Goal: Information Seeking & Learning: Learn about a topic

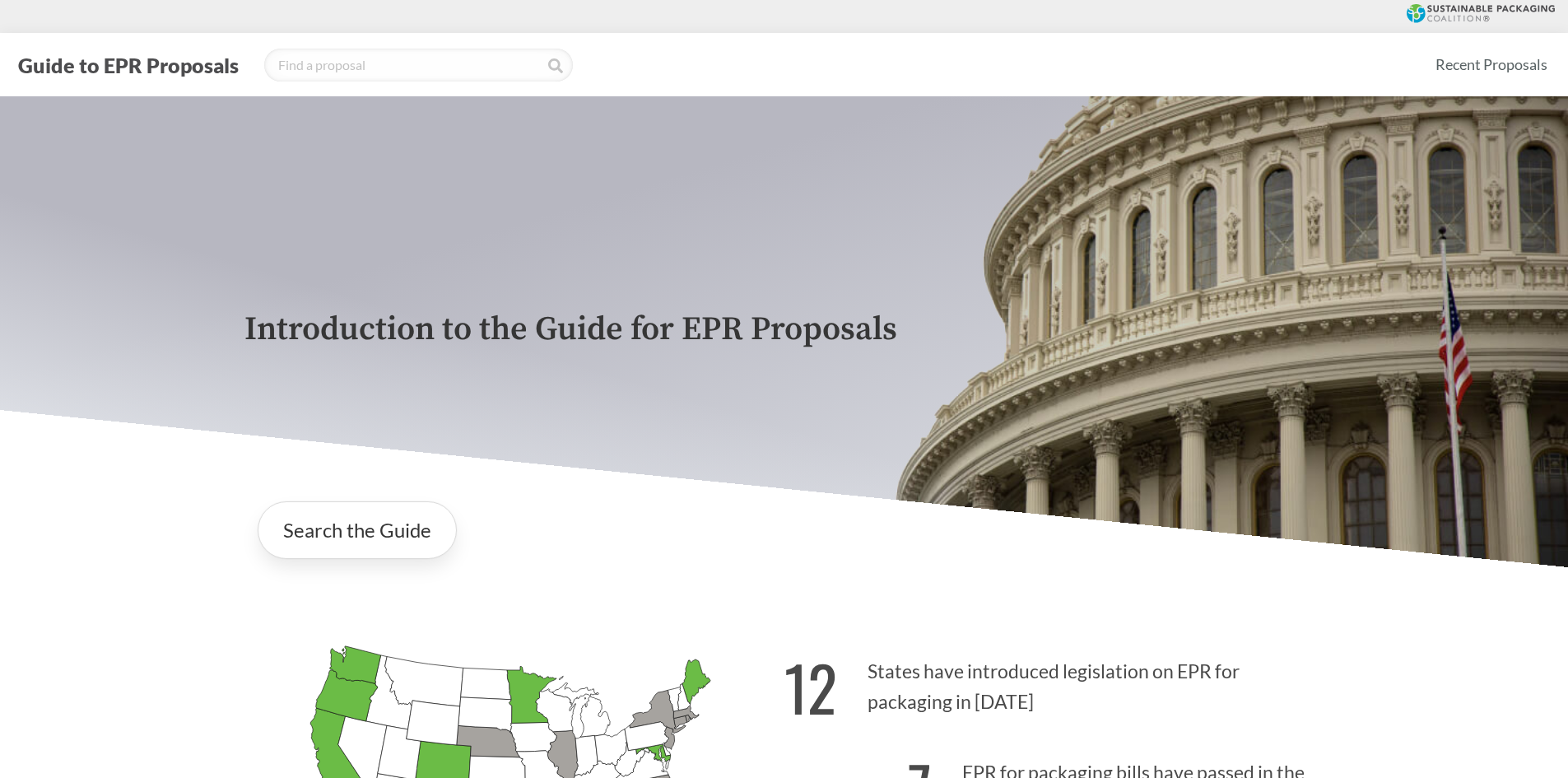
scroll to position [2880, 0]
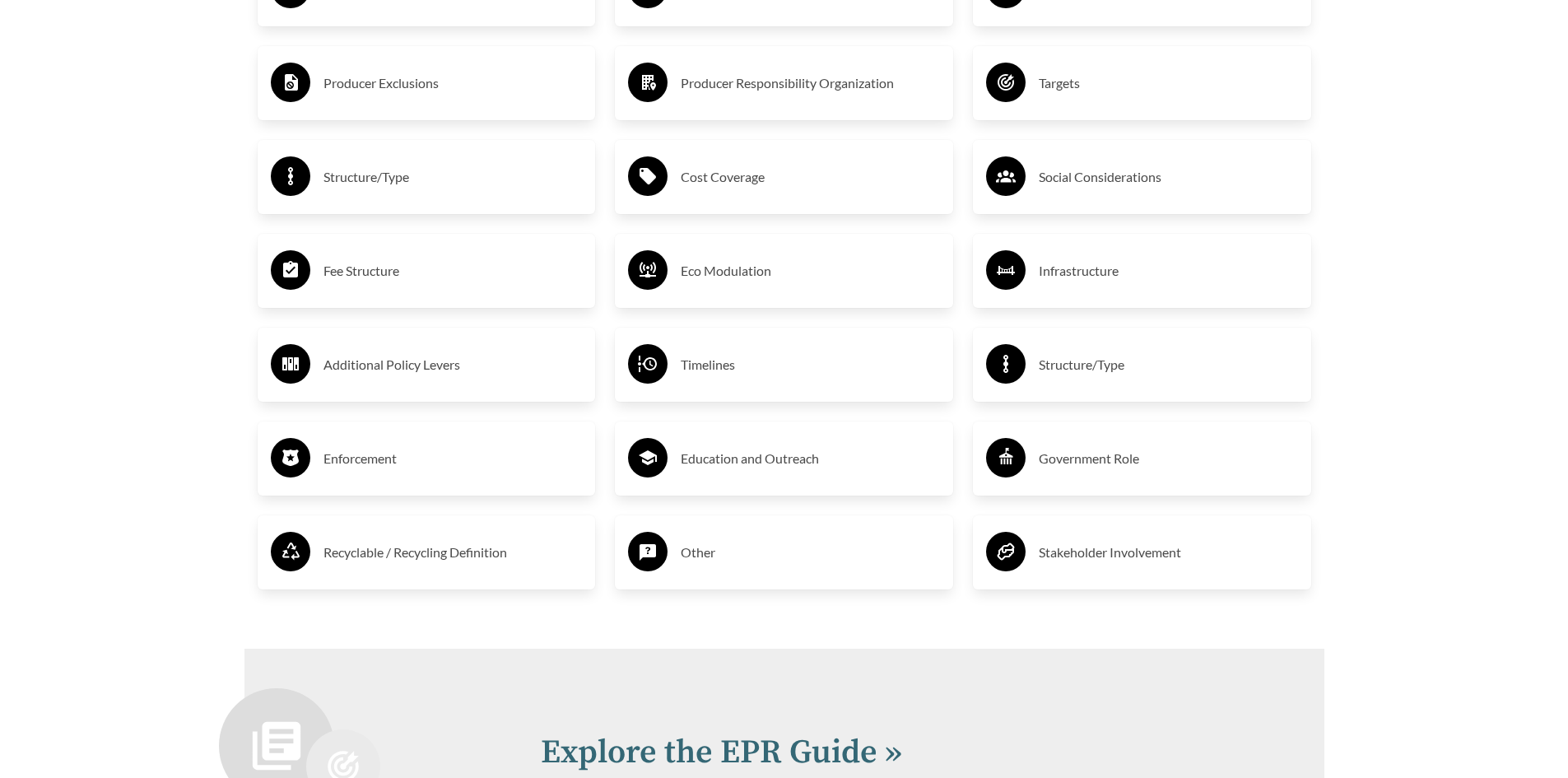
scroll to position [3045, 0]
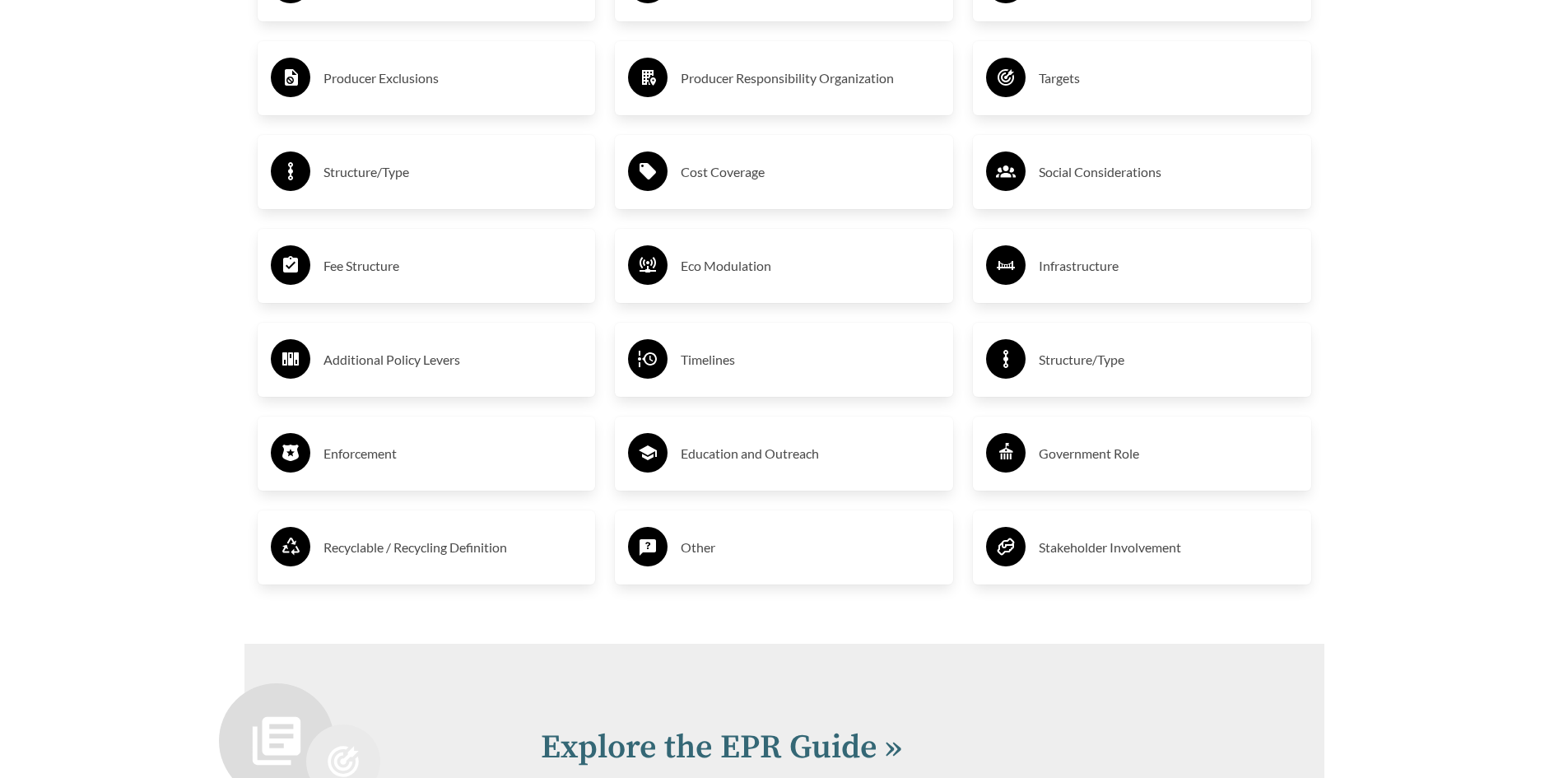
click at [698, 365] on h3 "Timelines" at bounding box center [809, 359] width 259 height 26
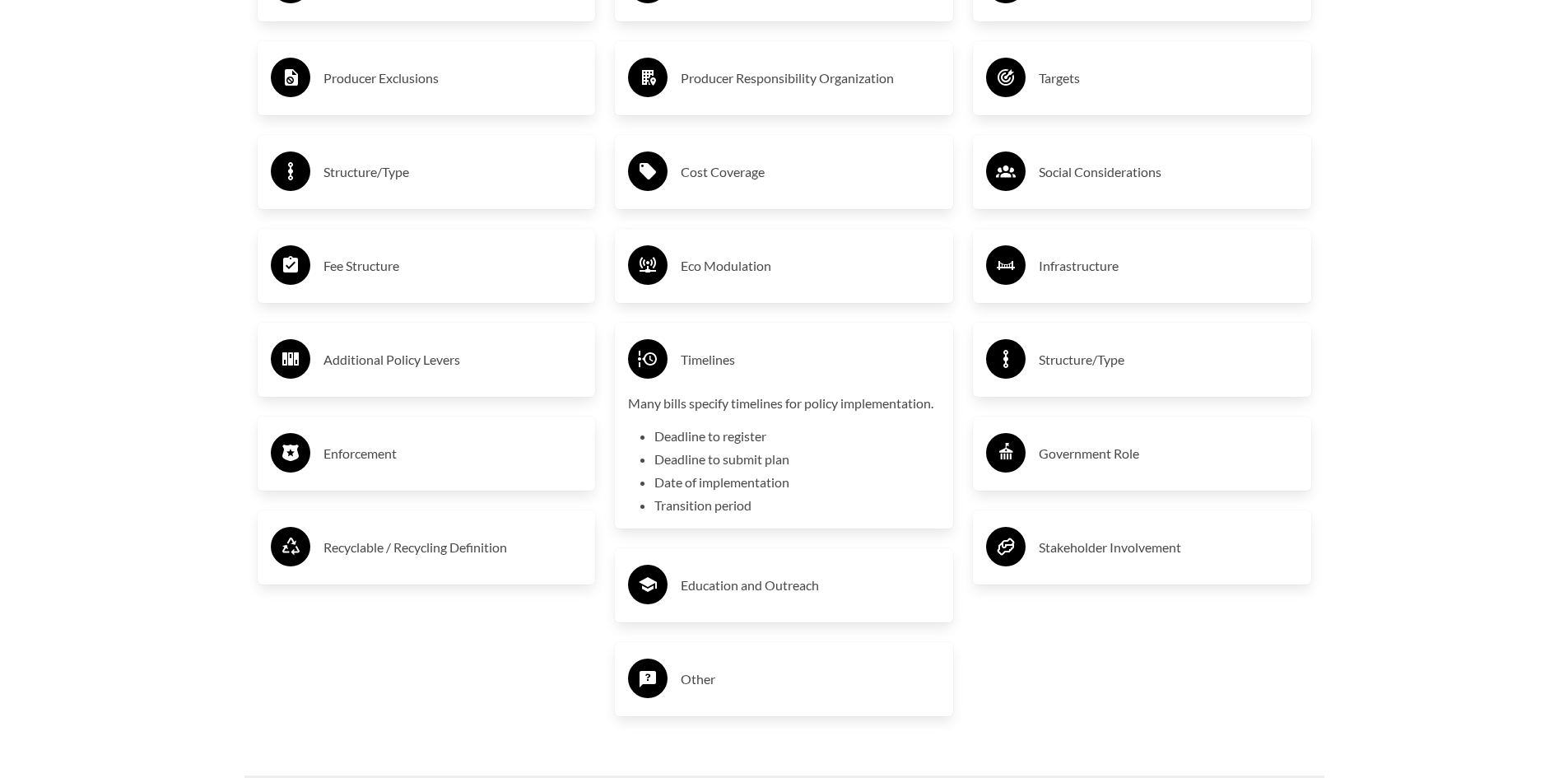
click at [1074, 368] on h3 "Structure/Type" at bounding box center [1168, 359] width 259 height 26
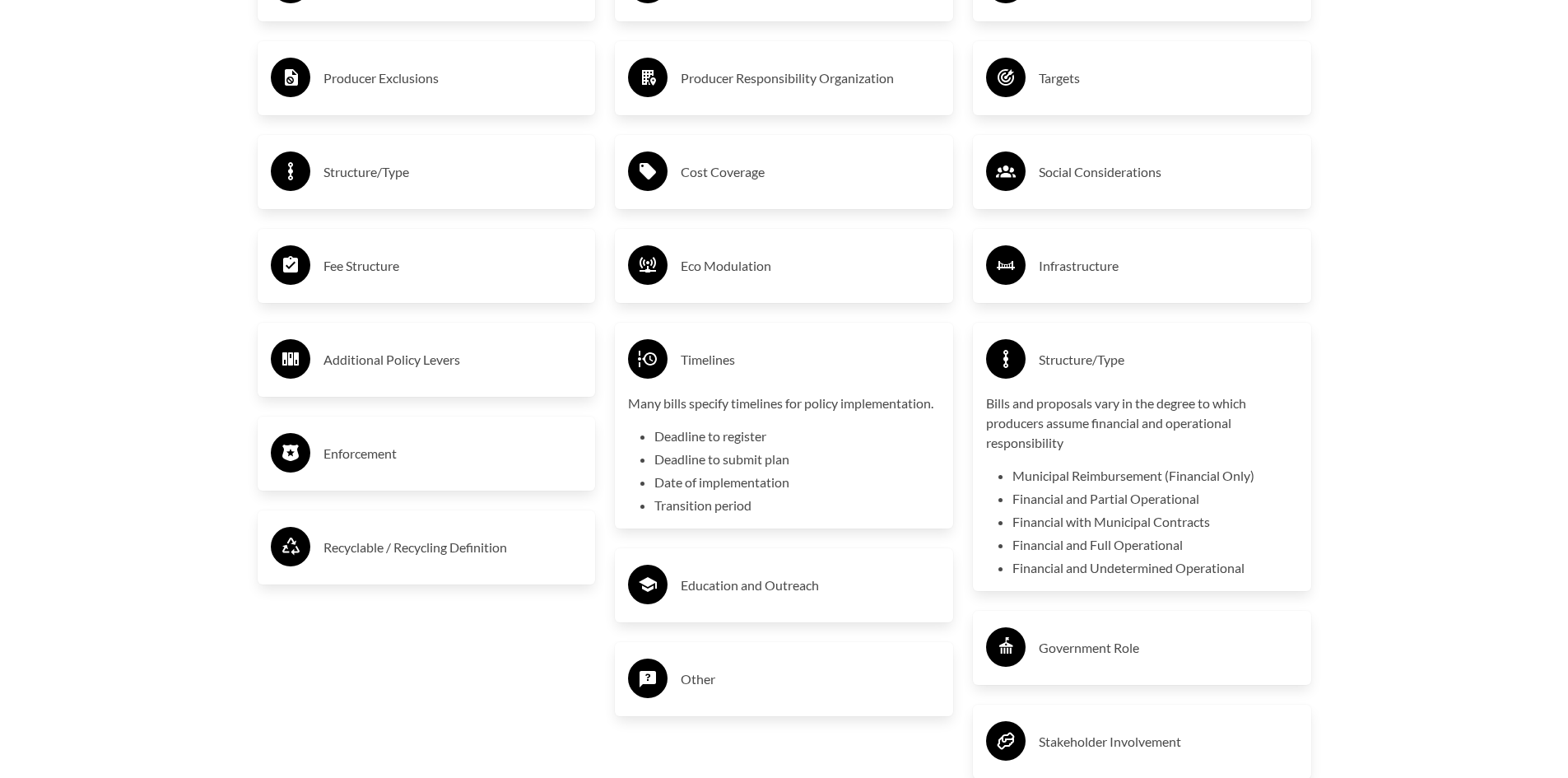
click at [1066, 363] on h3 "Structure/Type" at bounding box center [1168, 359] width 259 height 26
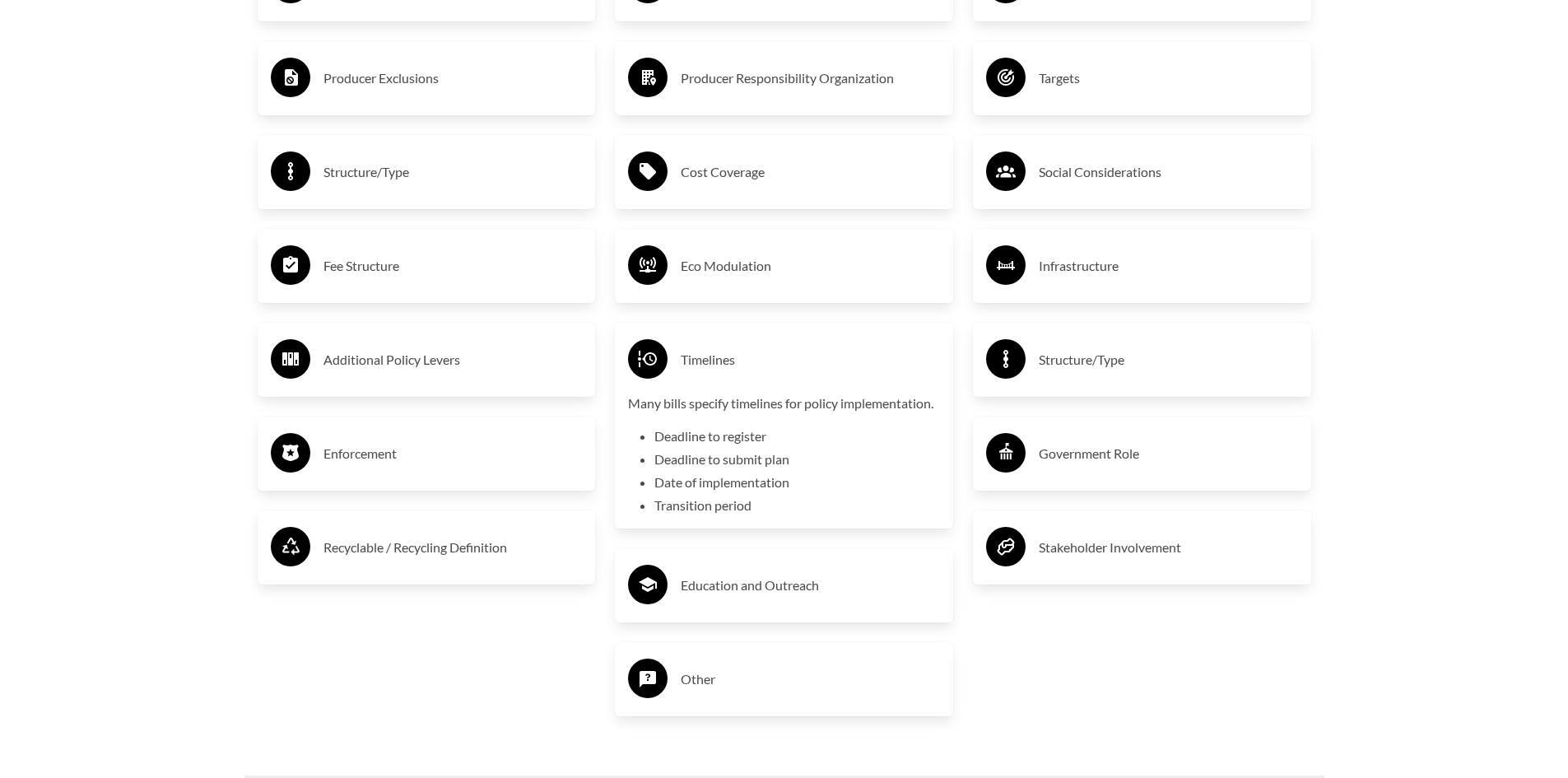
click at [1093, 170] on h3 "Social Considerations" at bounding box center [1168, 171] width 259 height 26
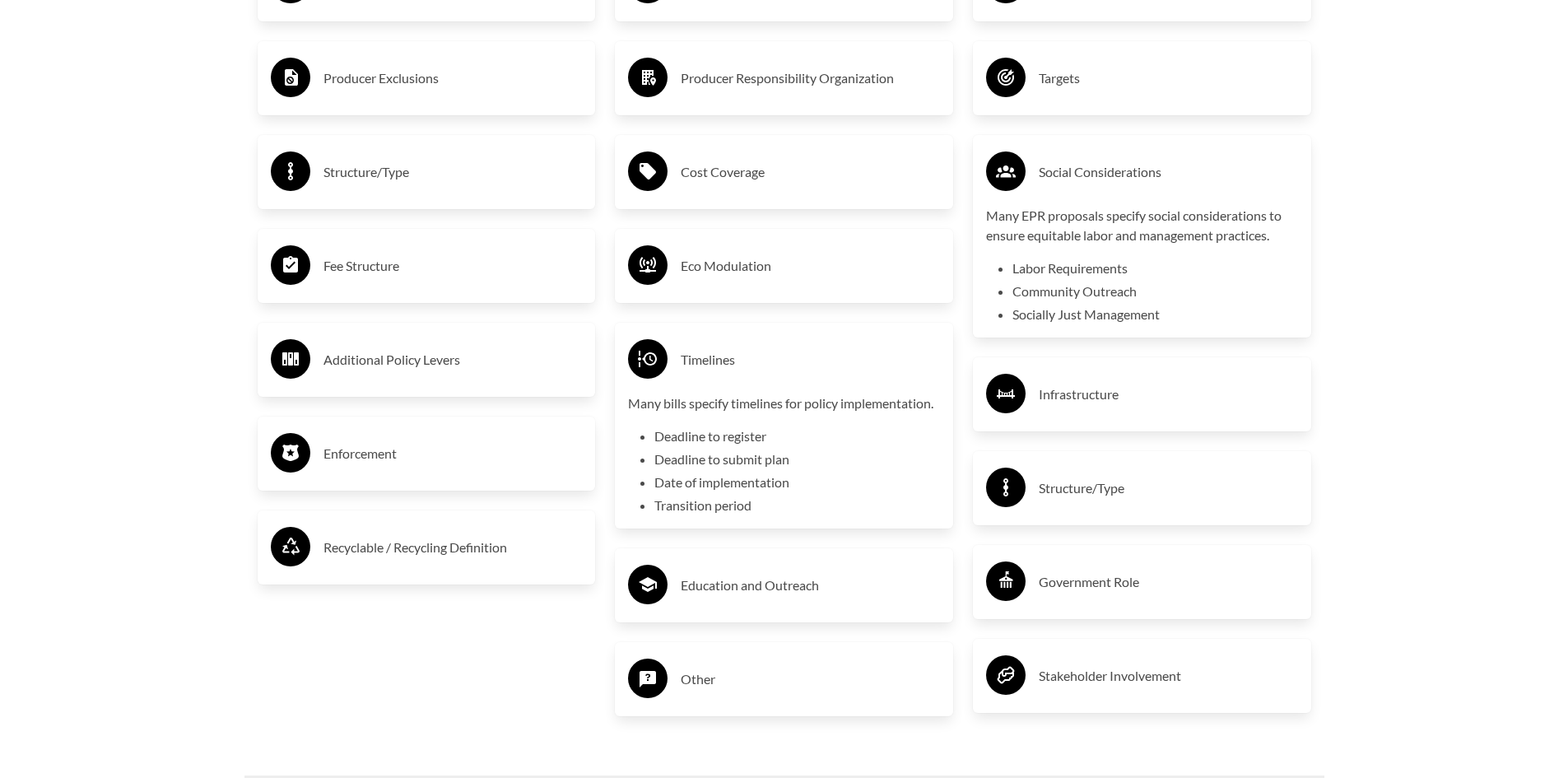
click at [1093, 170] on h3 "Social Considerations" at bounding box center [1168, 171] width 259 height 26
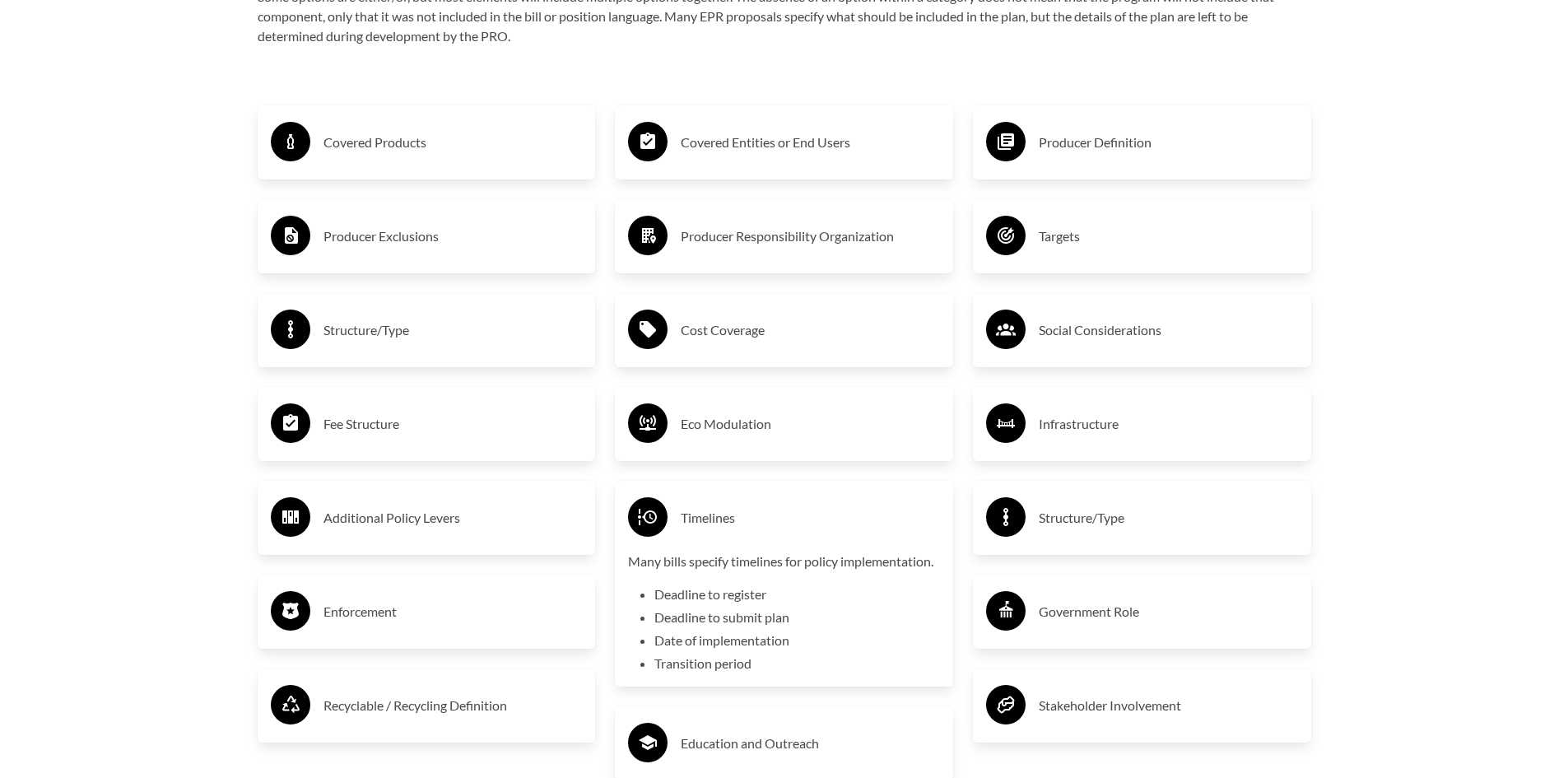
scroll to position [2880, 0]
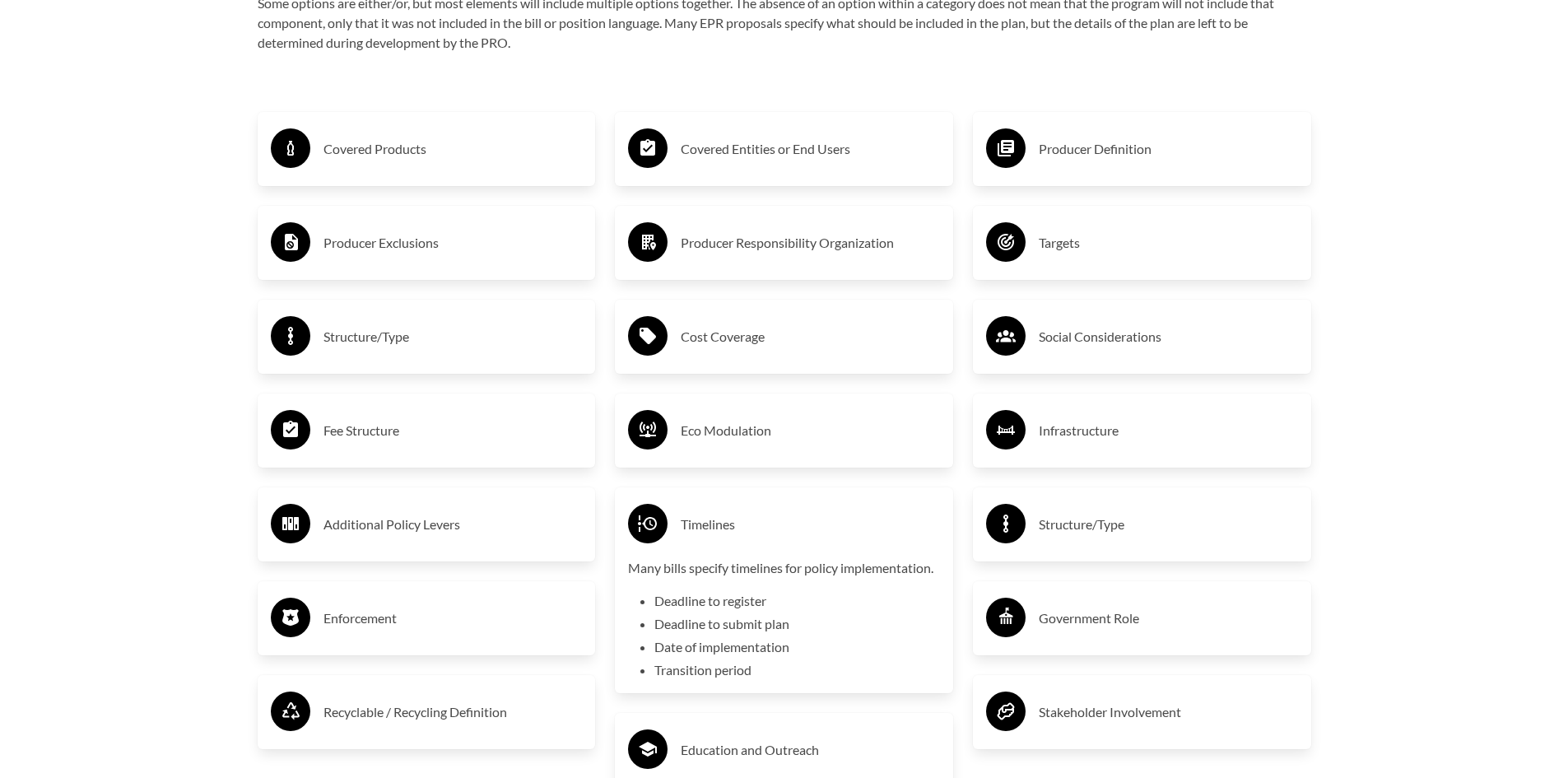
click at [1057, 248] on h3 "Targets" at bounding box center [1168, 243] width 259 height 26
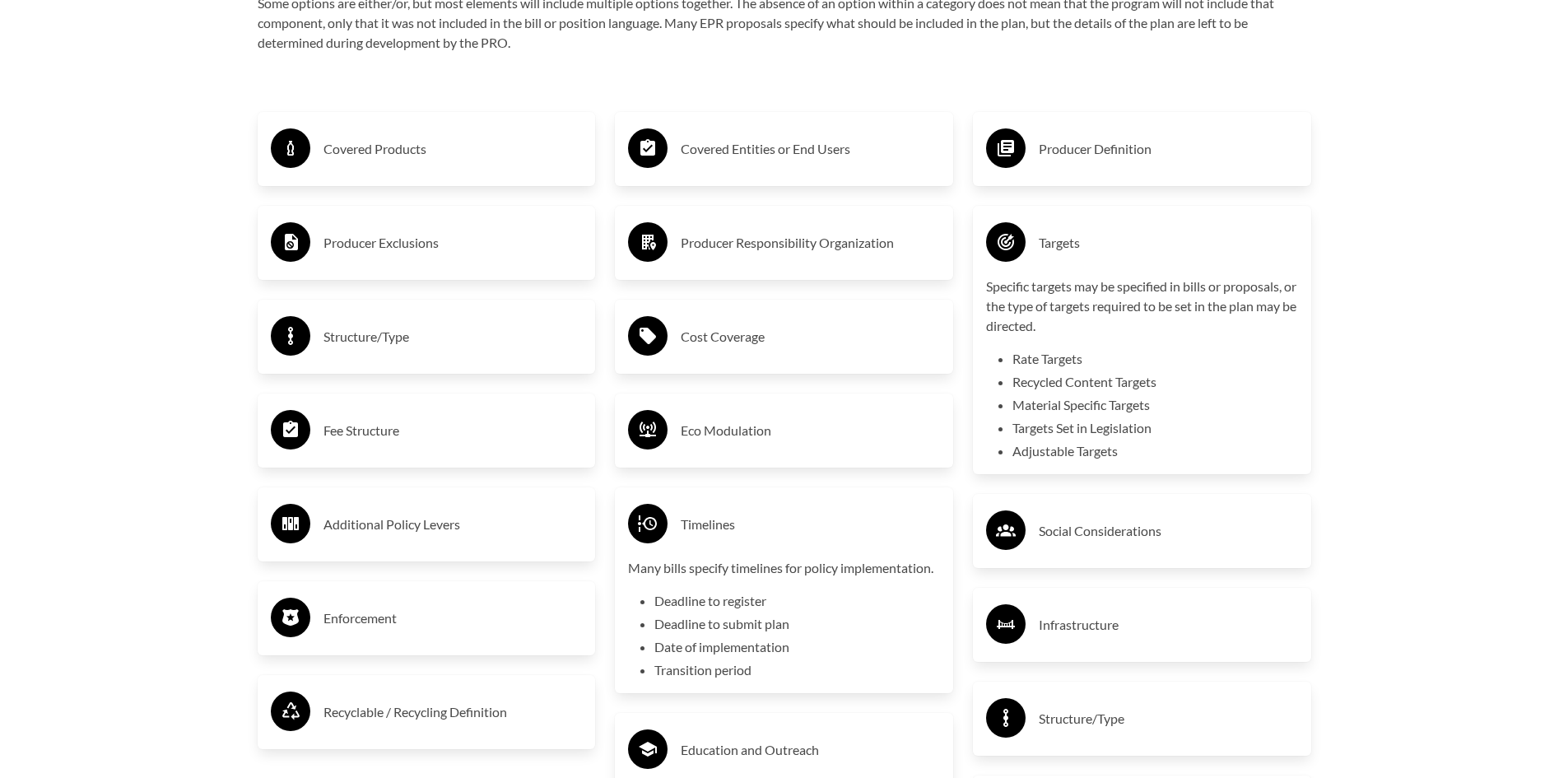
click at [1057, 248] on h3 "Targets" at bounding box center [1168, 243] width 259 height 26
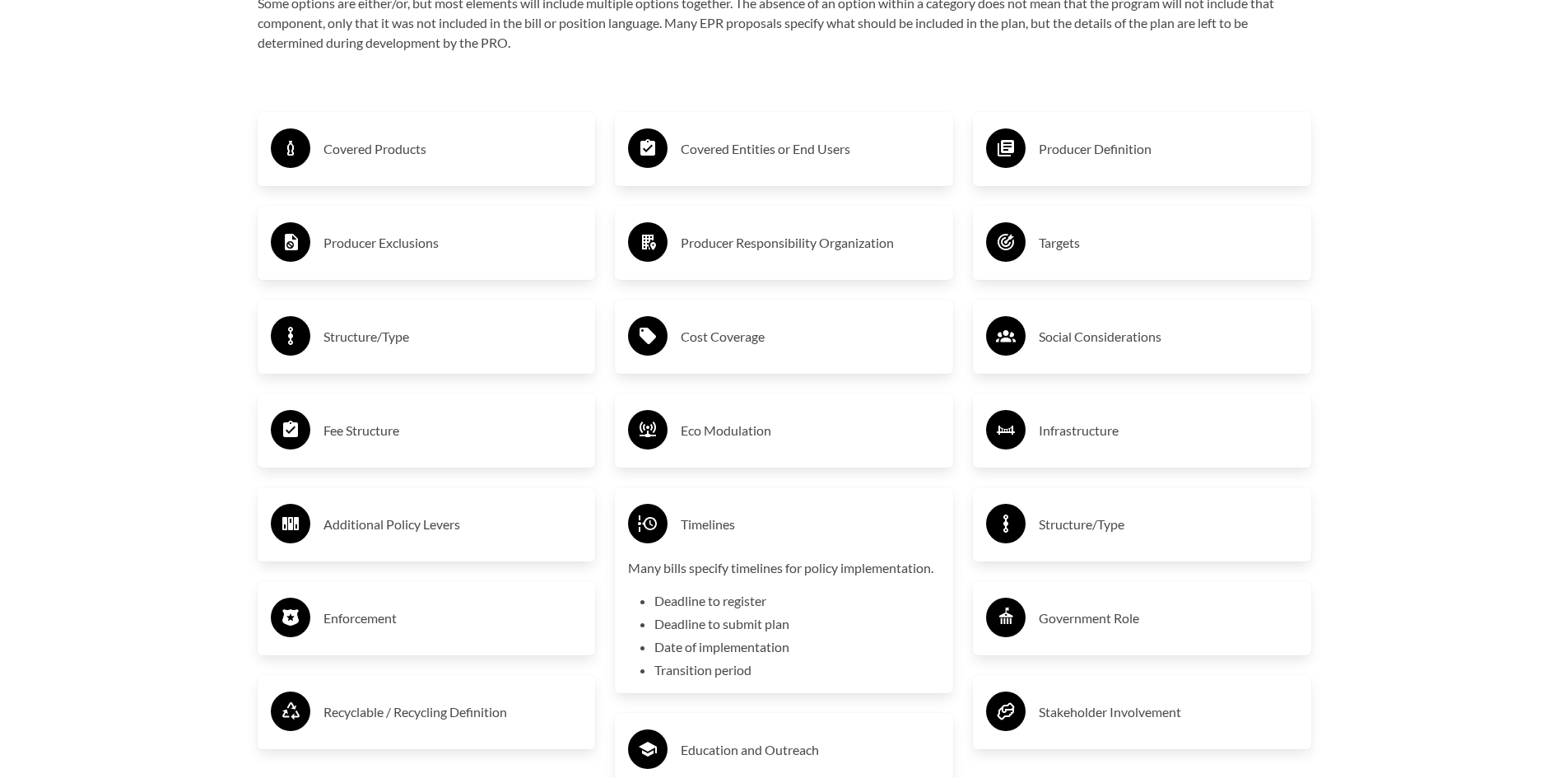
click at [396, 153] on h3 "Covered Products" at bounding box center [453, 149] width 259 height 26
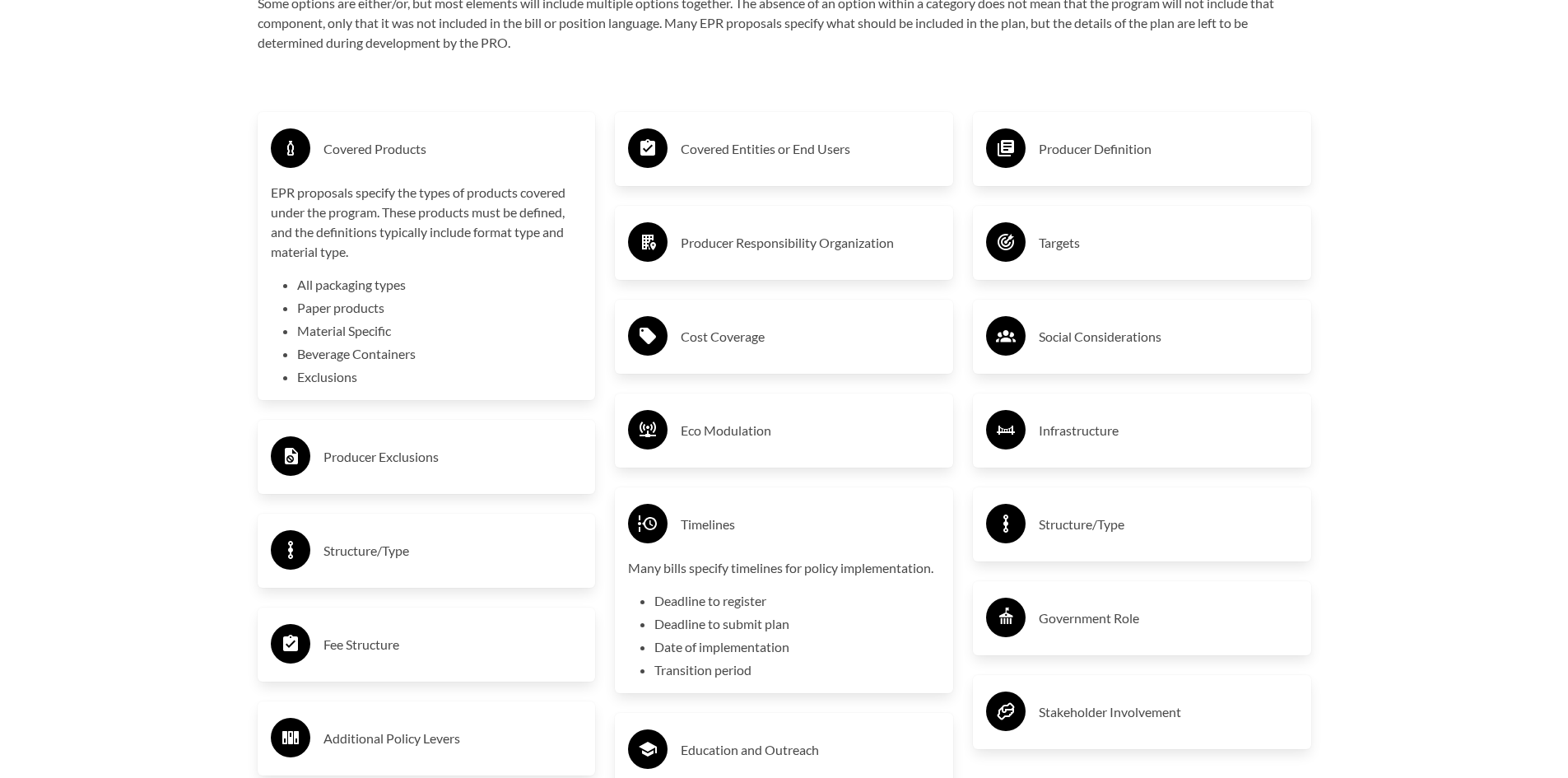
click at [404, 153] on h3 "Covered Products" at bounding box center [453, 149] width 259 height 26
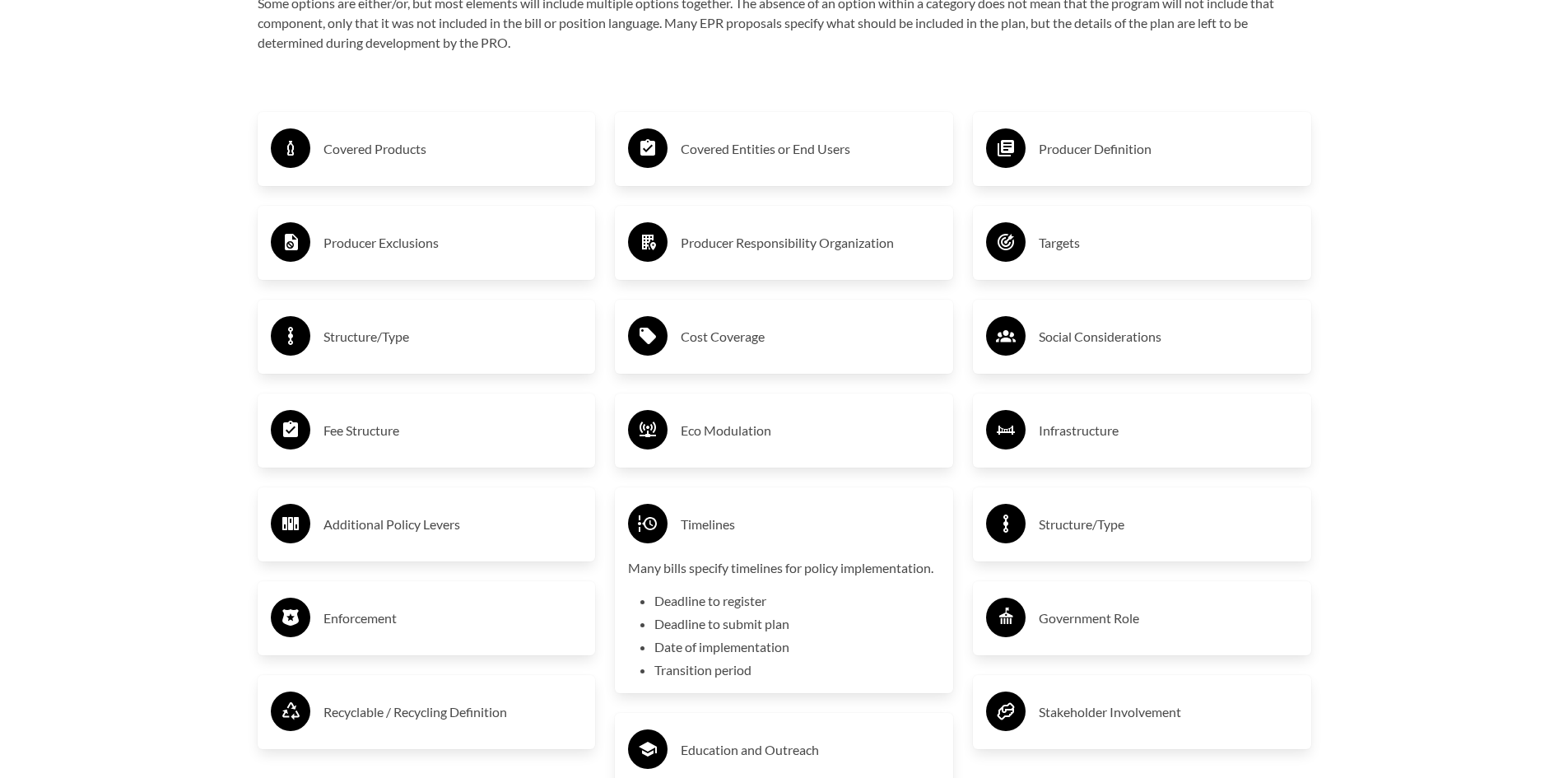
click at [743, 148] on h3 "Covered Entities or End Users" at bounding box center [809, 149] width 259 height 26
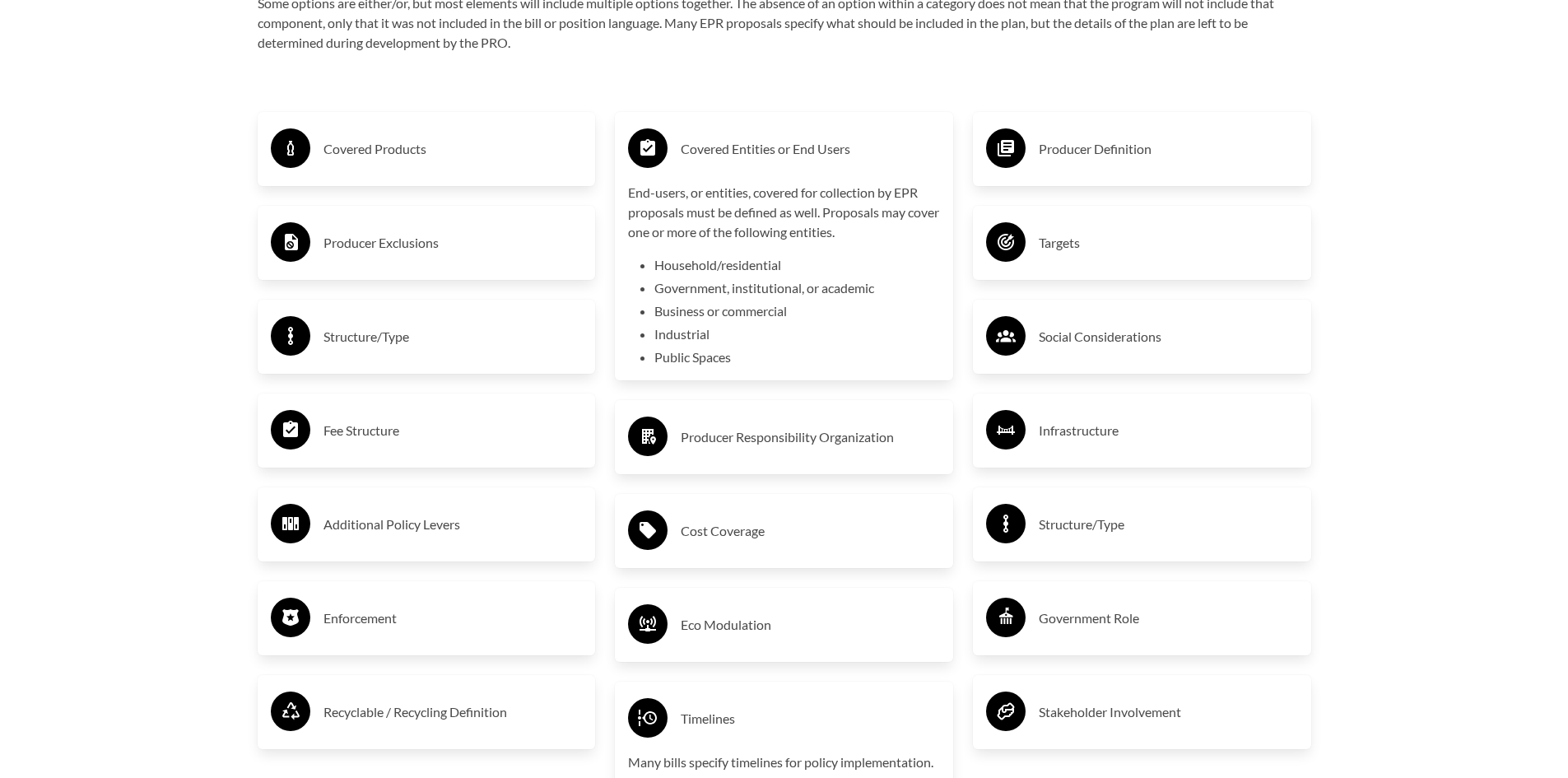
click at [743, 148] on h3 "Covered Entities or End Users" at bounding box center [809, 149] width 259 height 26
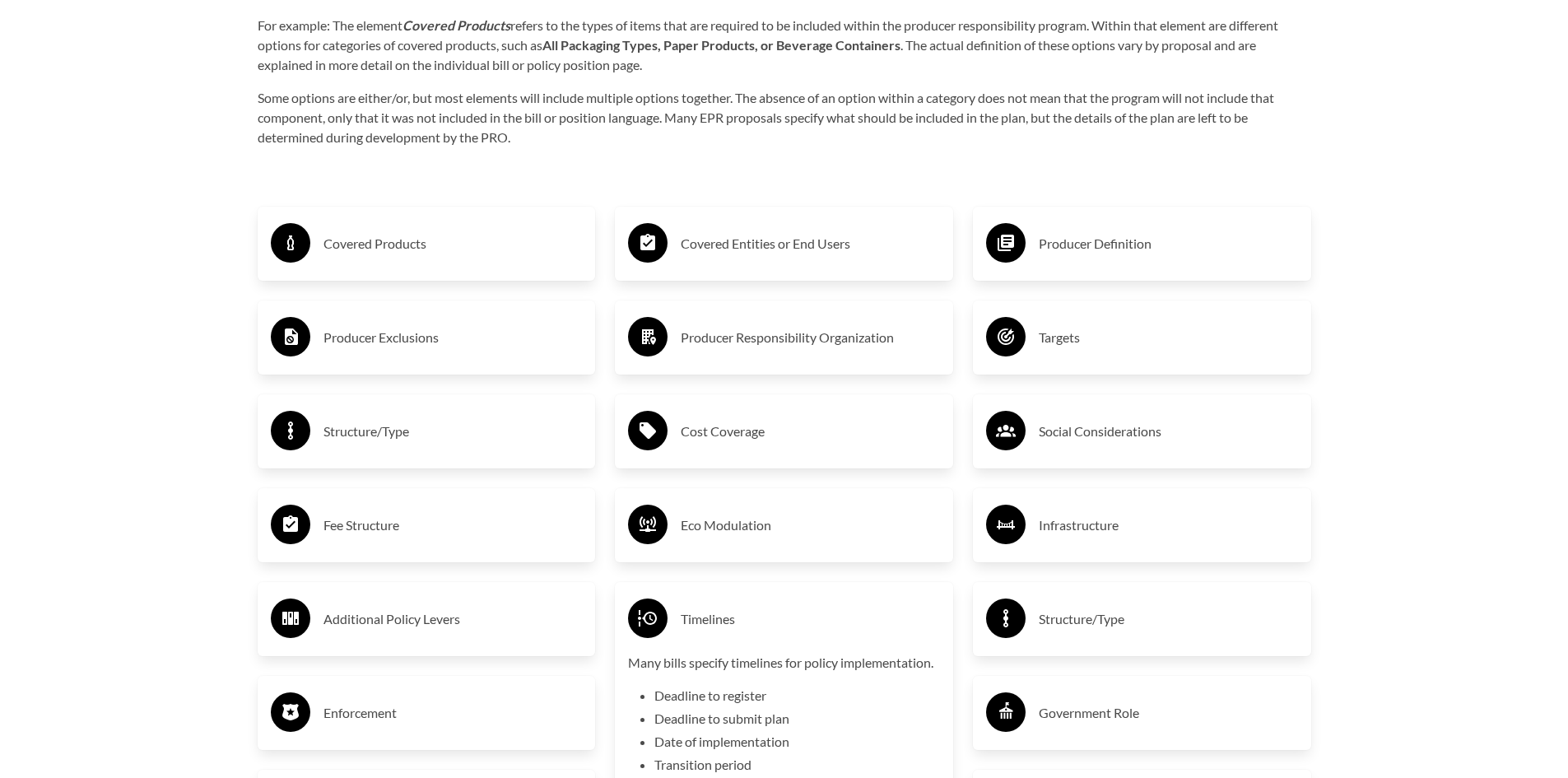
scroll to position [2633, 0]
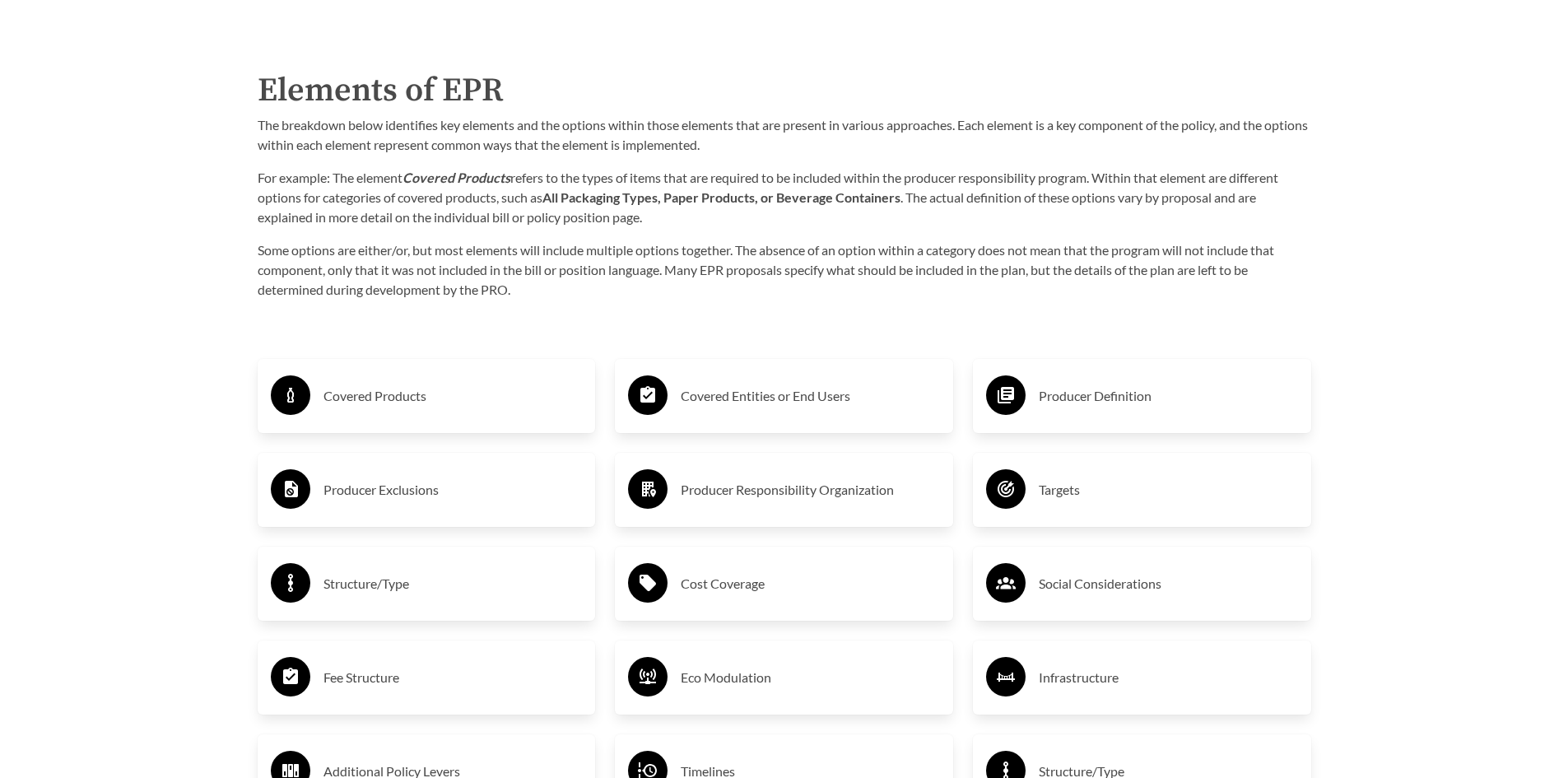
click at [1085, 405] on h3 "Producer Definition" at bounding box center [1168, 395] width 259 height 26
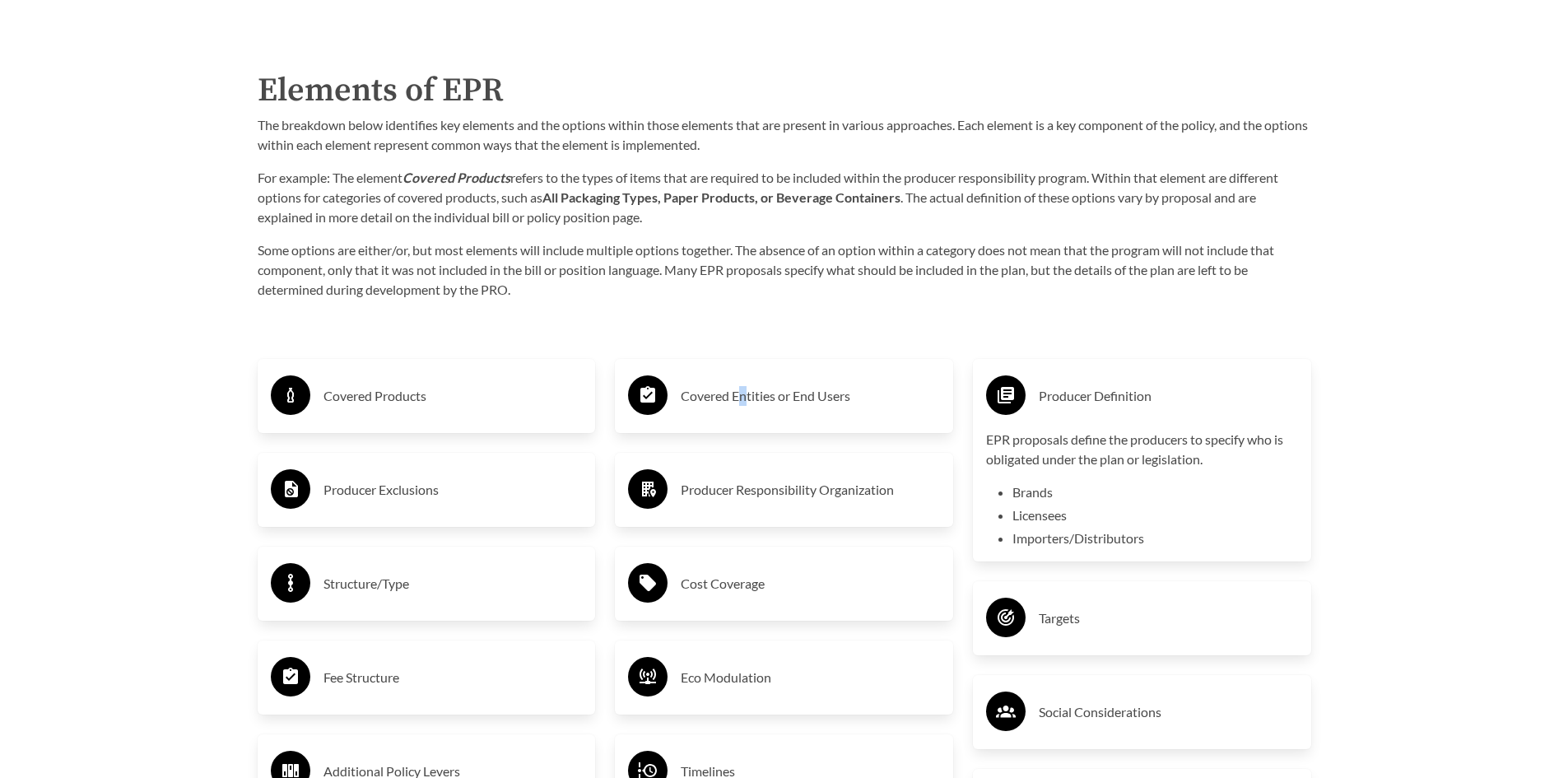
click at [744, 402] on h3 "Covered Entities or End Users" at bounding box center [809, 395] width 259 height 26
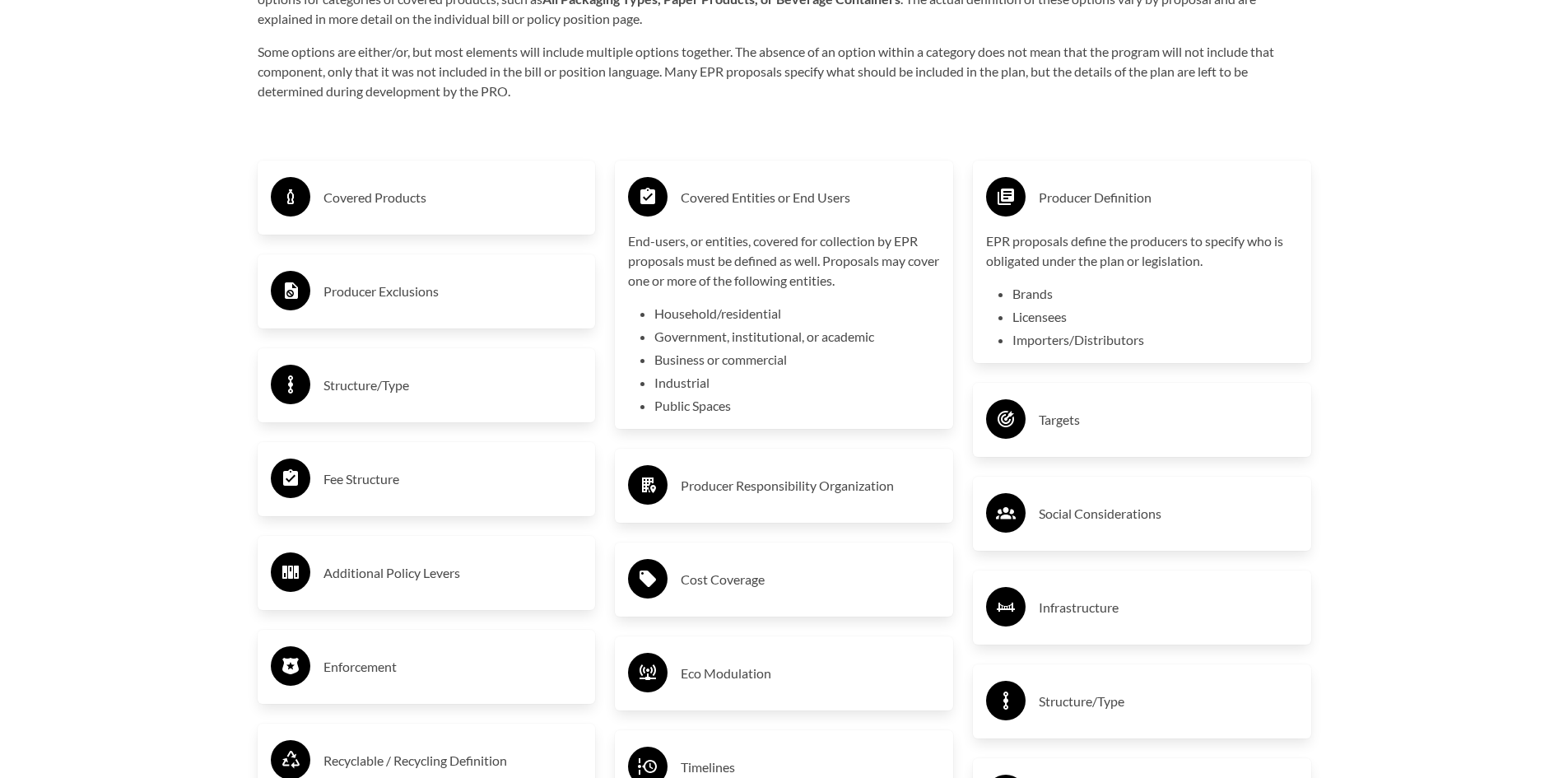
scroll to position [2880, 0]
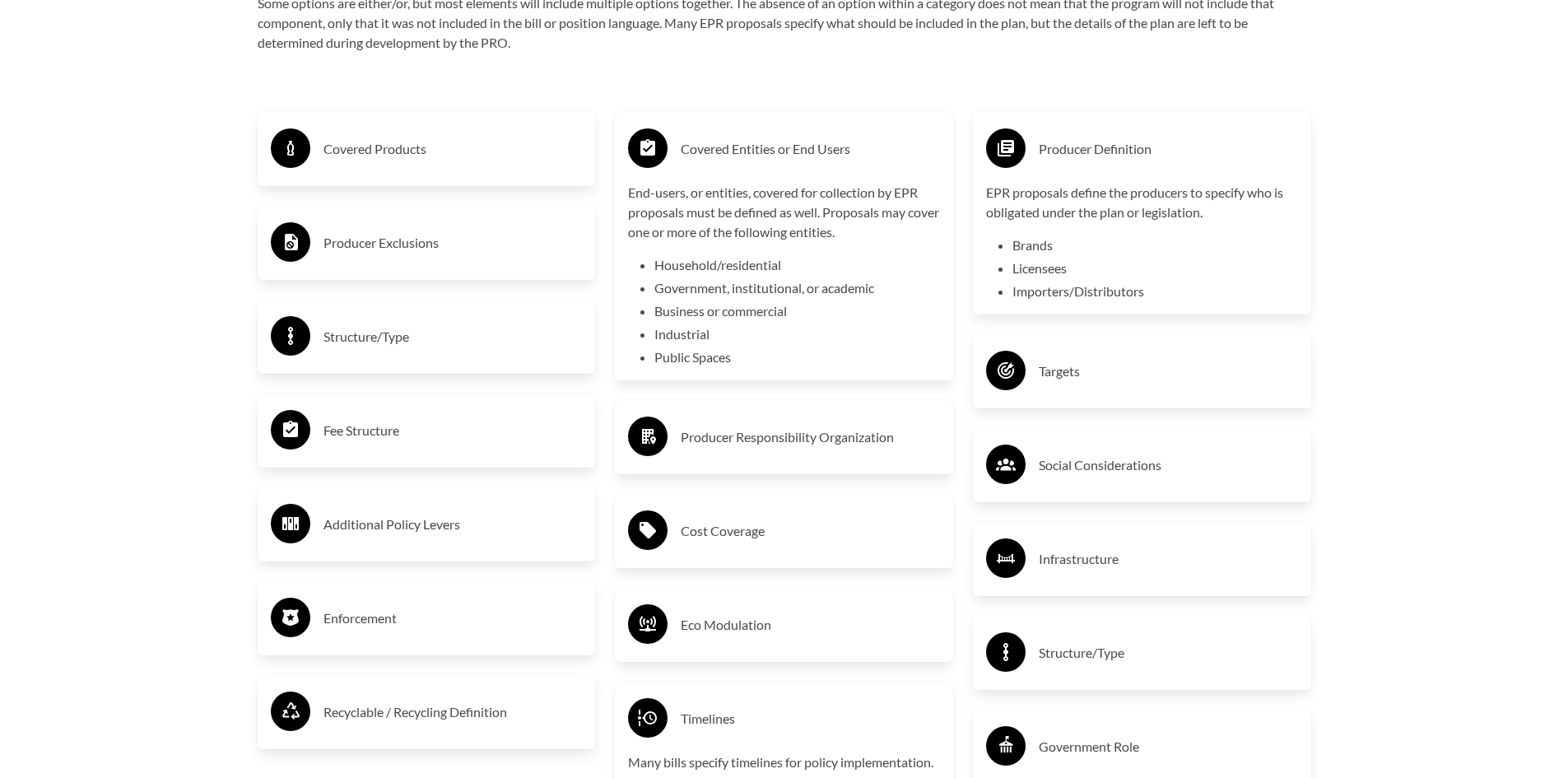
click at [355, 251] on h3 "Producer Exclusions" at bounding box center [453, 243] width 259 height 26
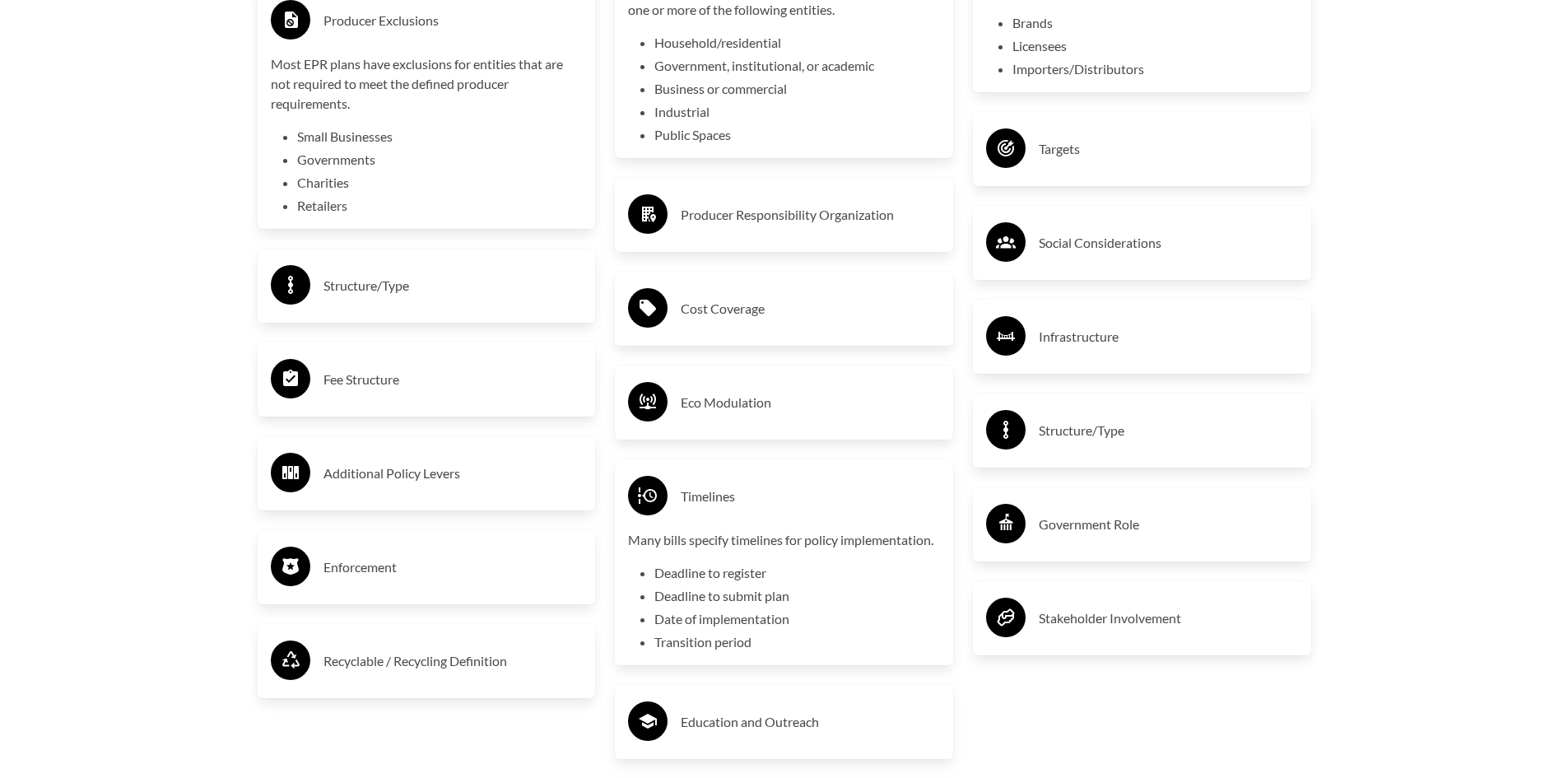
scroll to position [3128, 0]
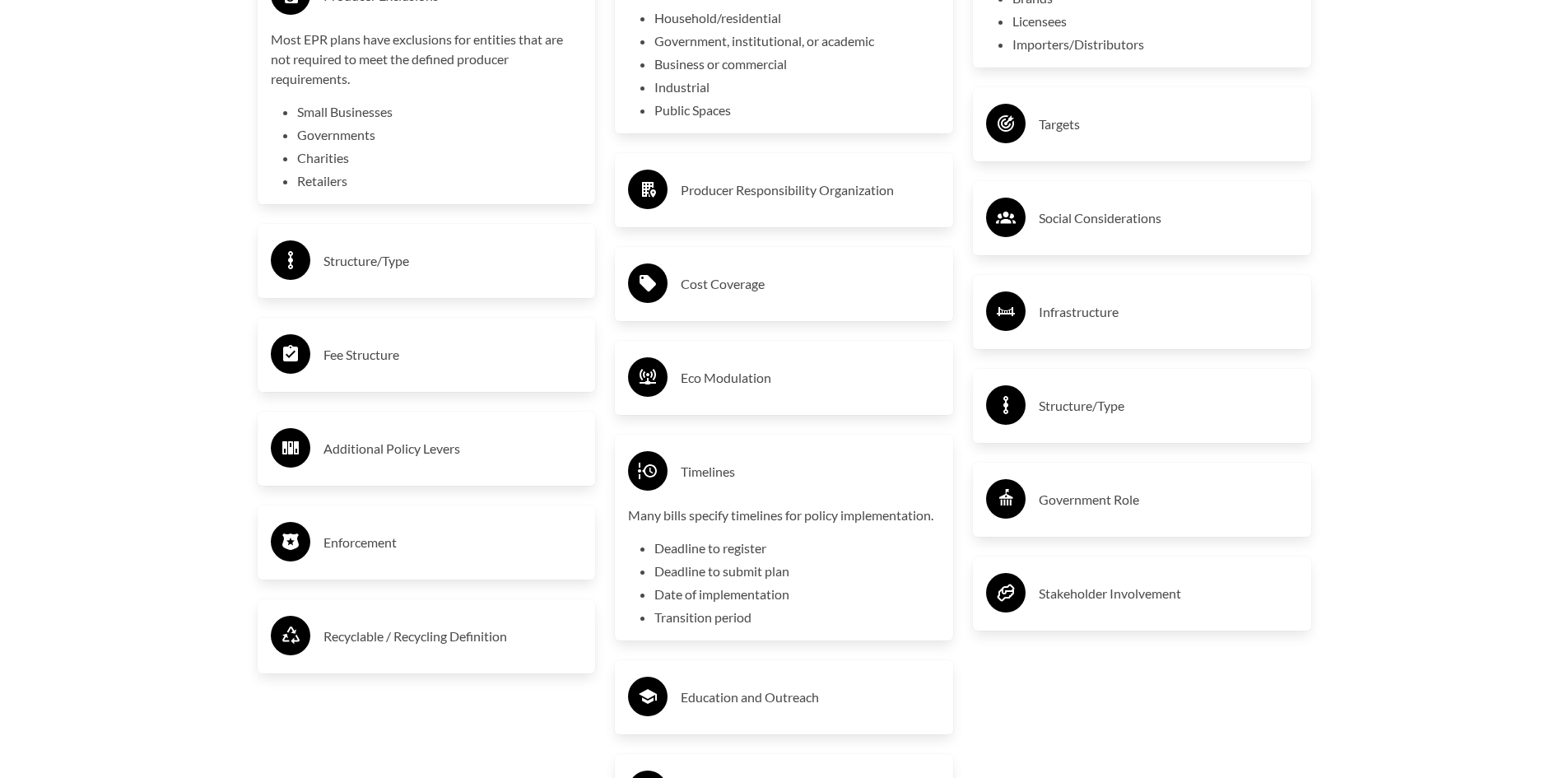
click at [1095, 417] on h3 "Structure/Type" at bounding box center [1168, 405] width 259 height 26
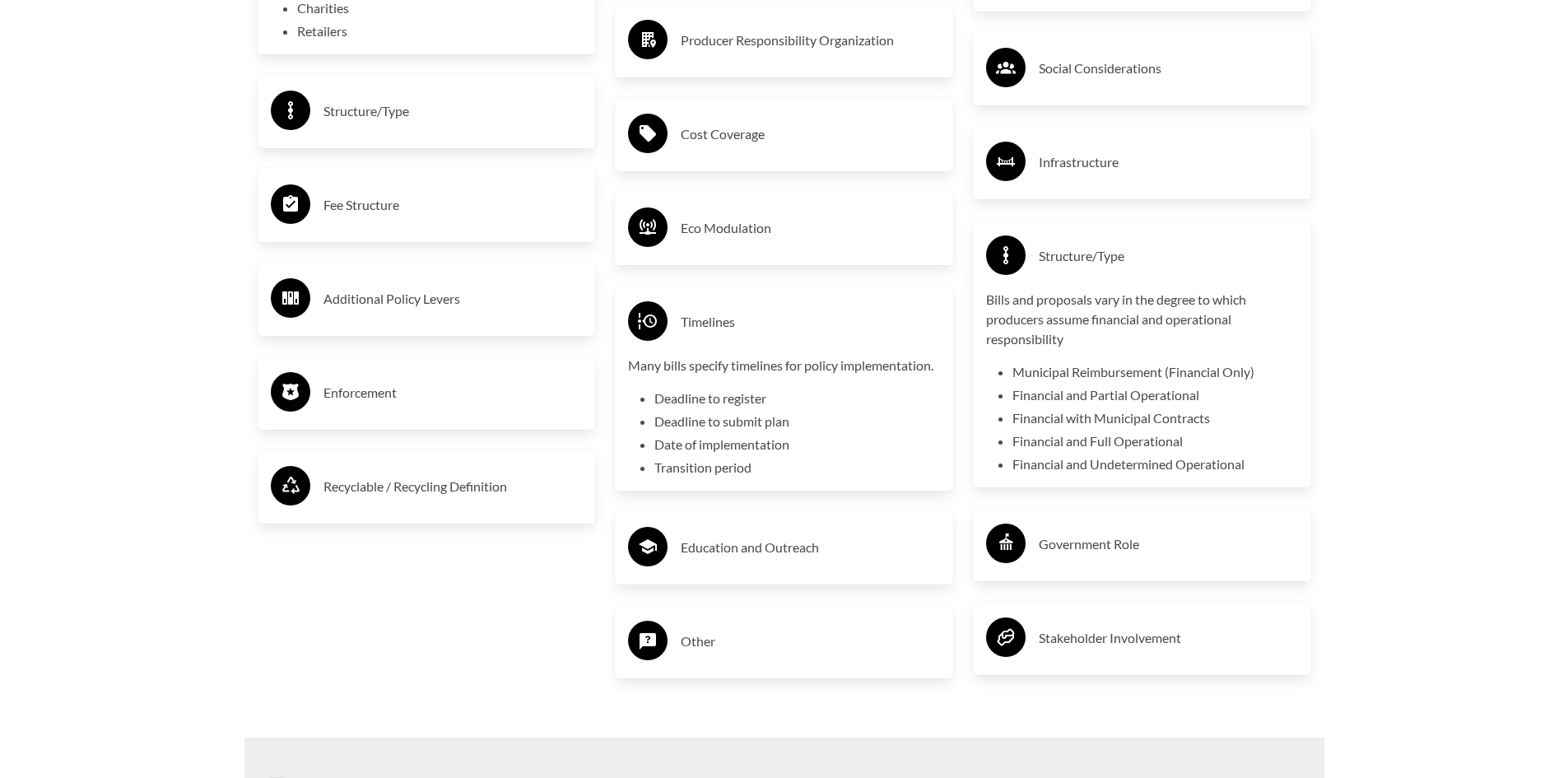
scroll to position [3374, 0]
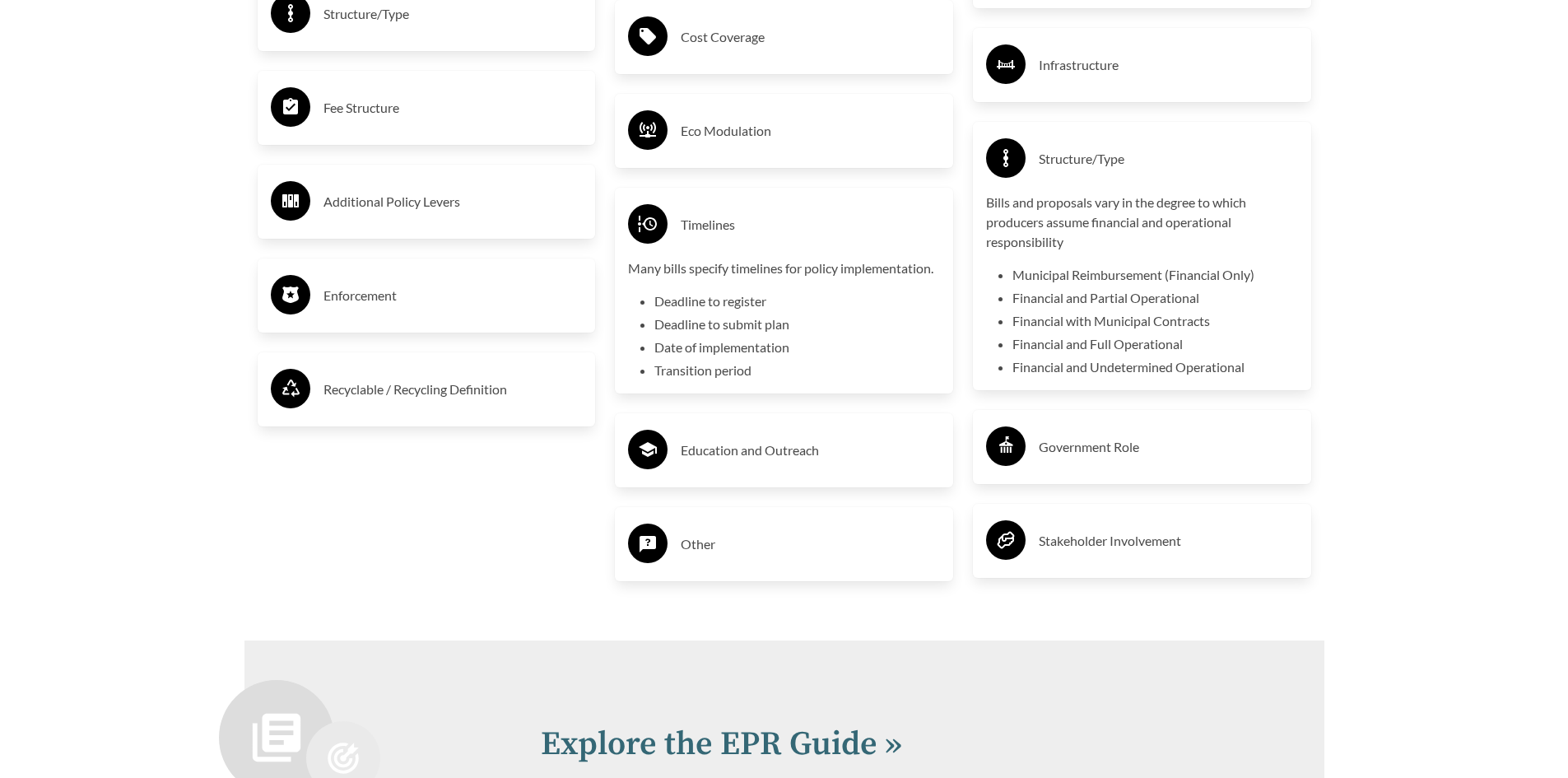
click at [1108, 455] on h3 "Government Role" at bounding box center [1168, 446] width 259 height 26
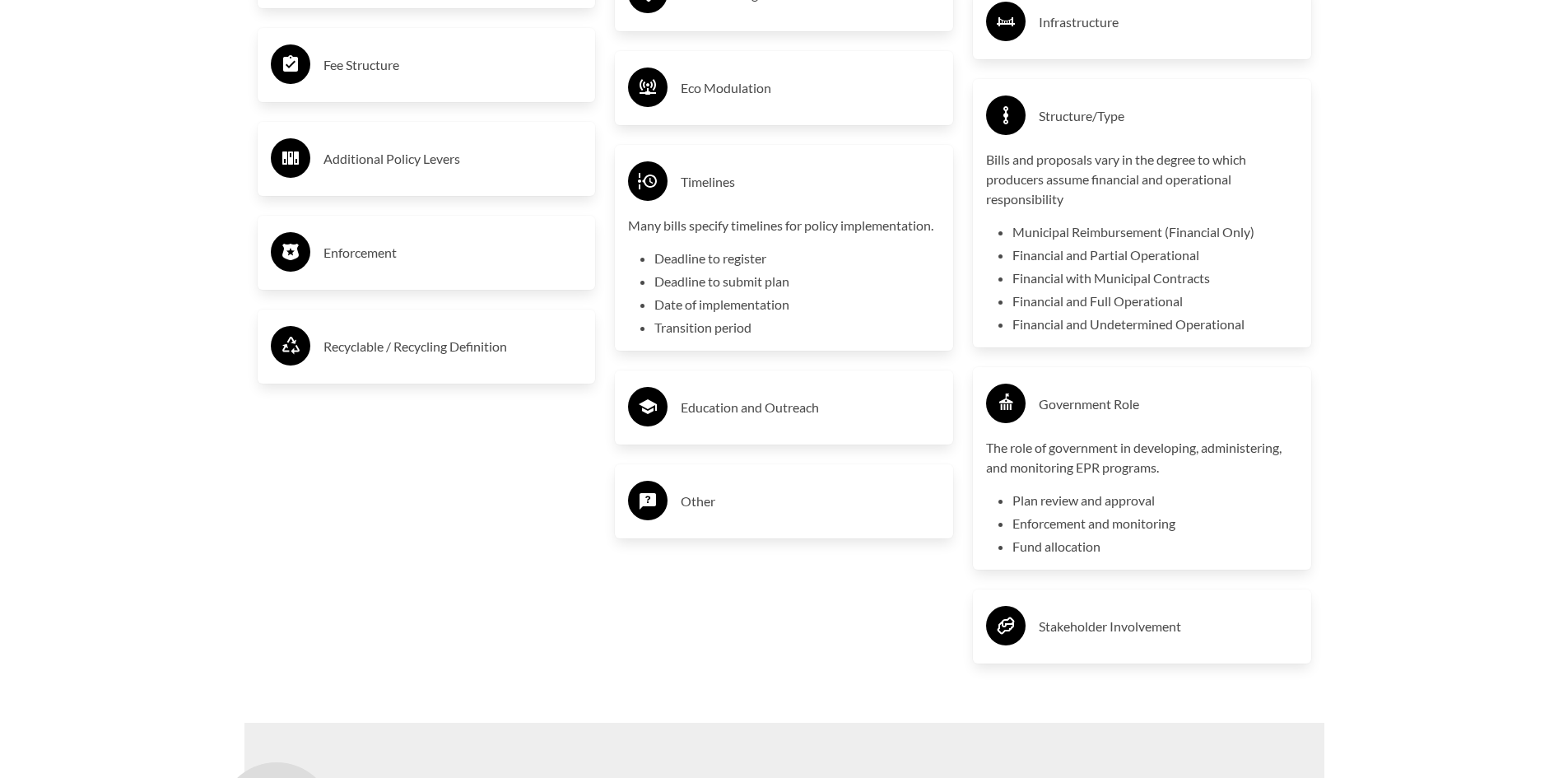
scroll to position [3539, 0]
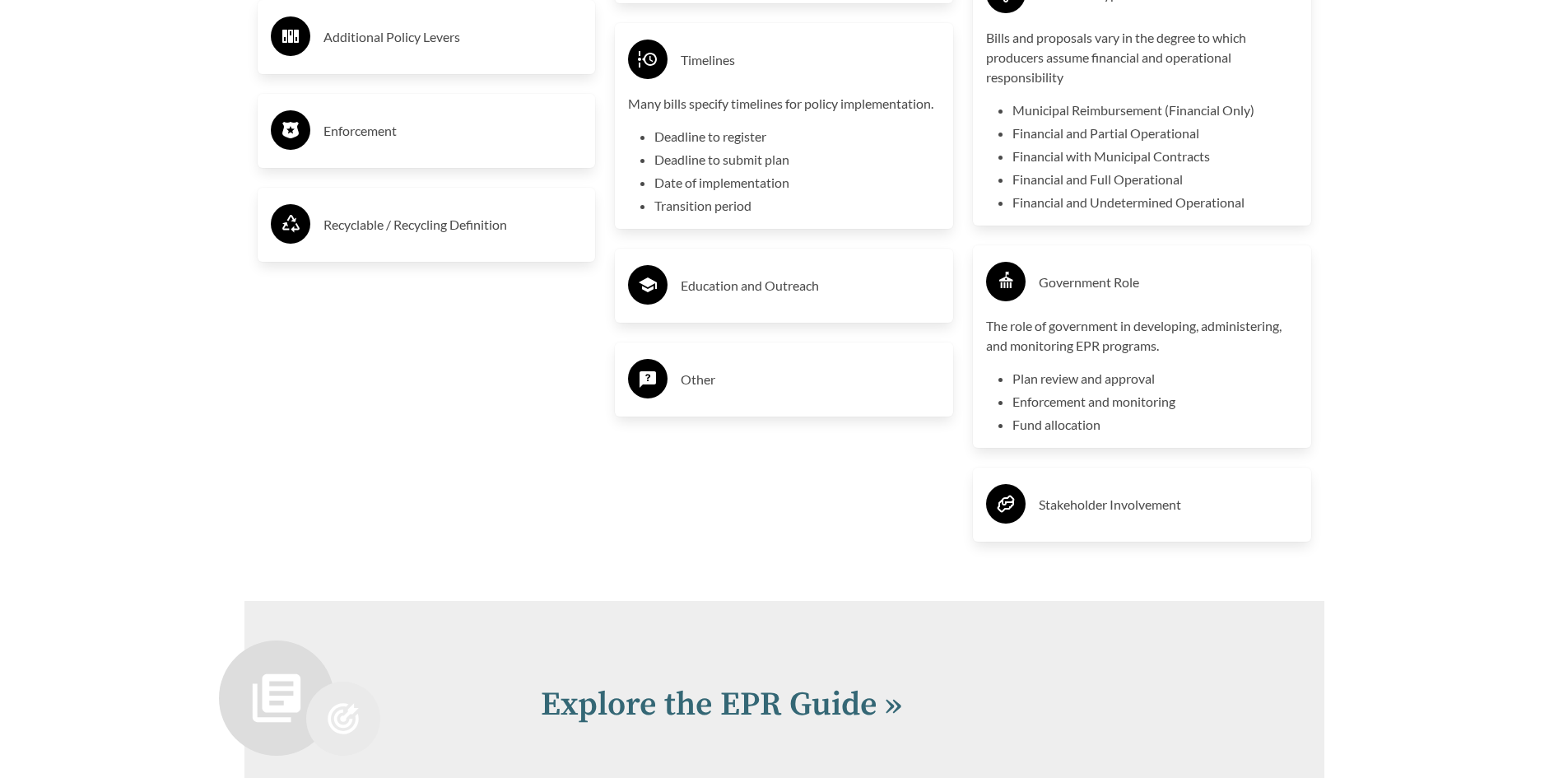
click at [1091, 509] on h3 "Stakeholder Involvement" at bounding box center [1168, 504] width 259 height 26
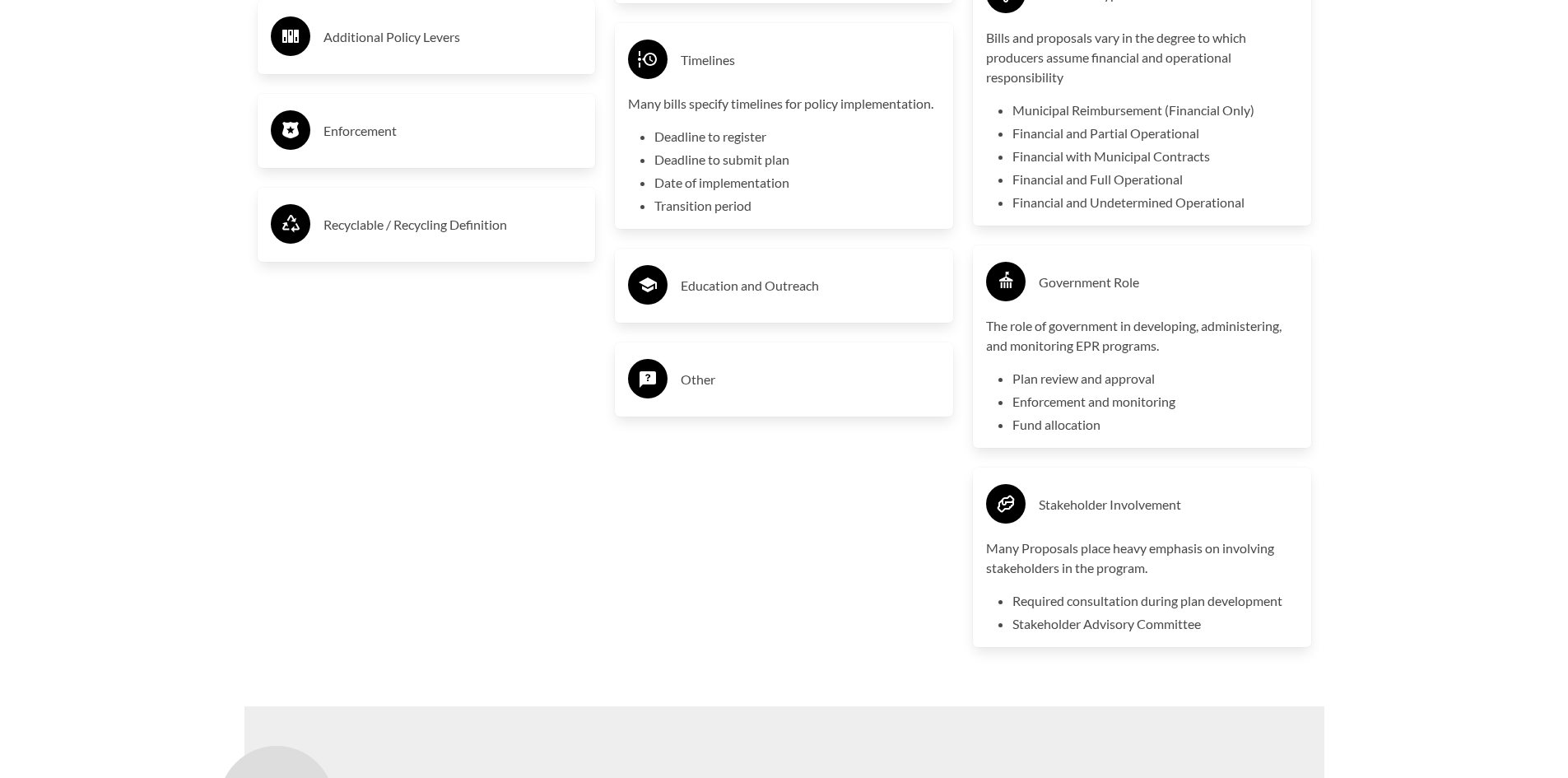
click at [686, 386] on h3 "Other" at bounding box center [809, 379] width 259 height 26
click at [709, 294] on h3 "Education and Outreach" at bounding box center [809, 285] width 259 height 26
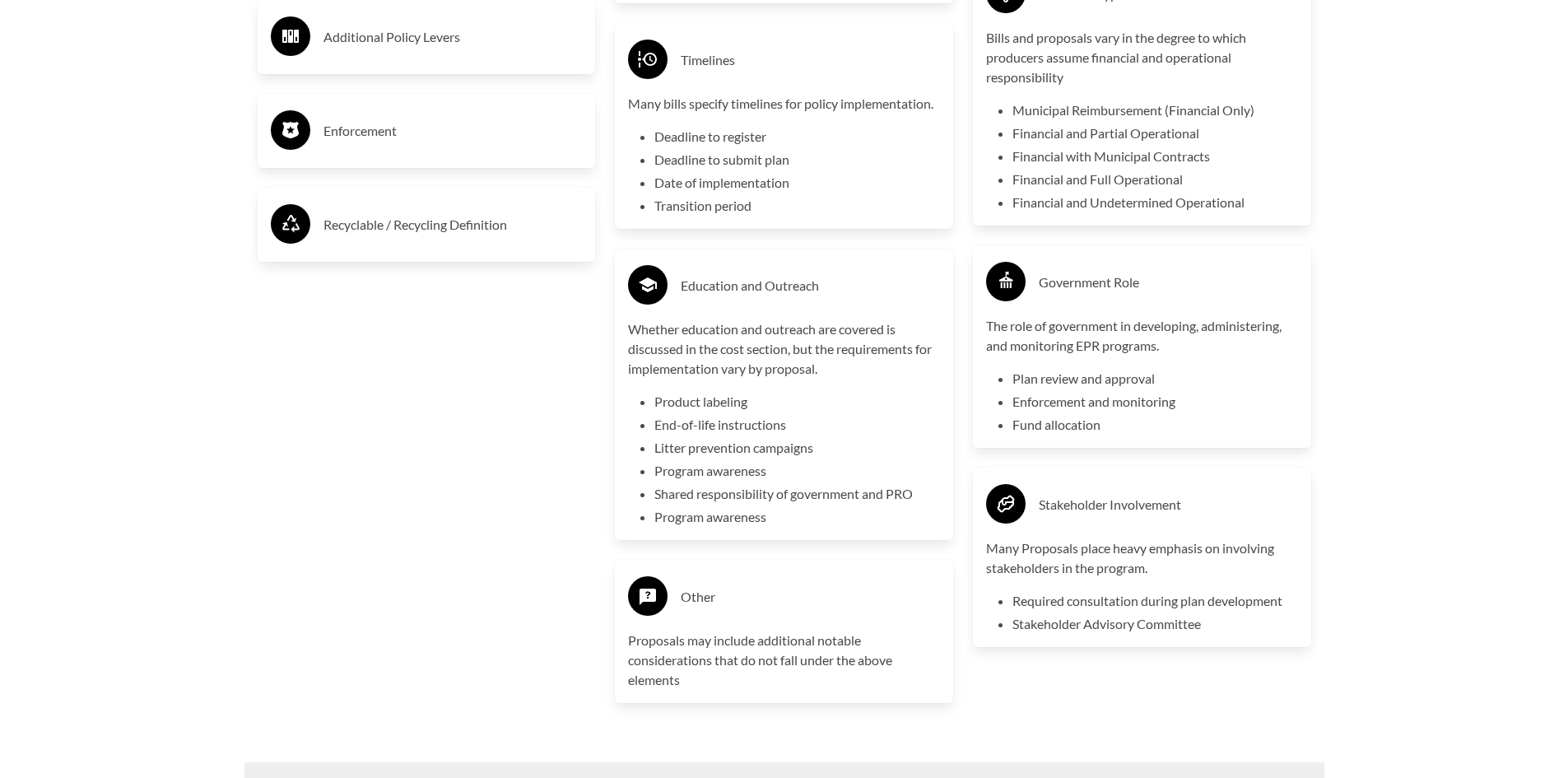
click at [432, 228] on h3 "Recyclable / Recycling Definition" at bounding box center [453, 224] width 259 height 26
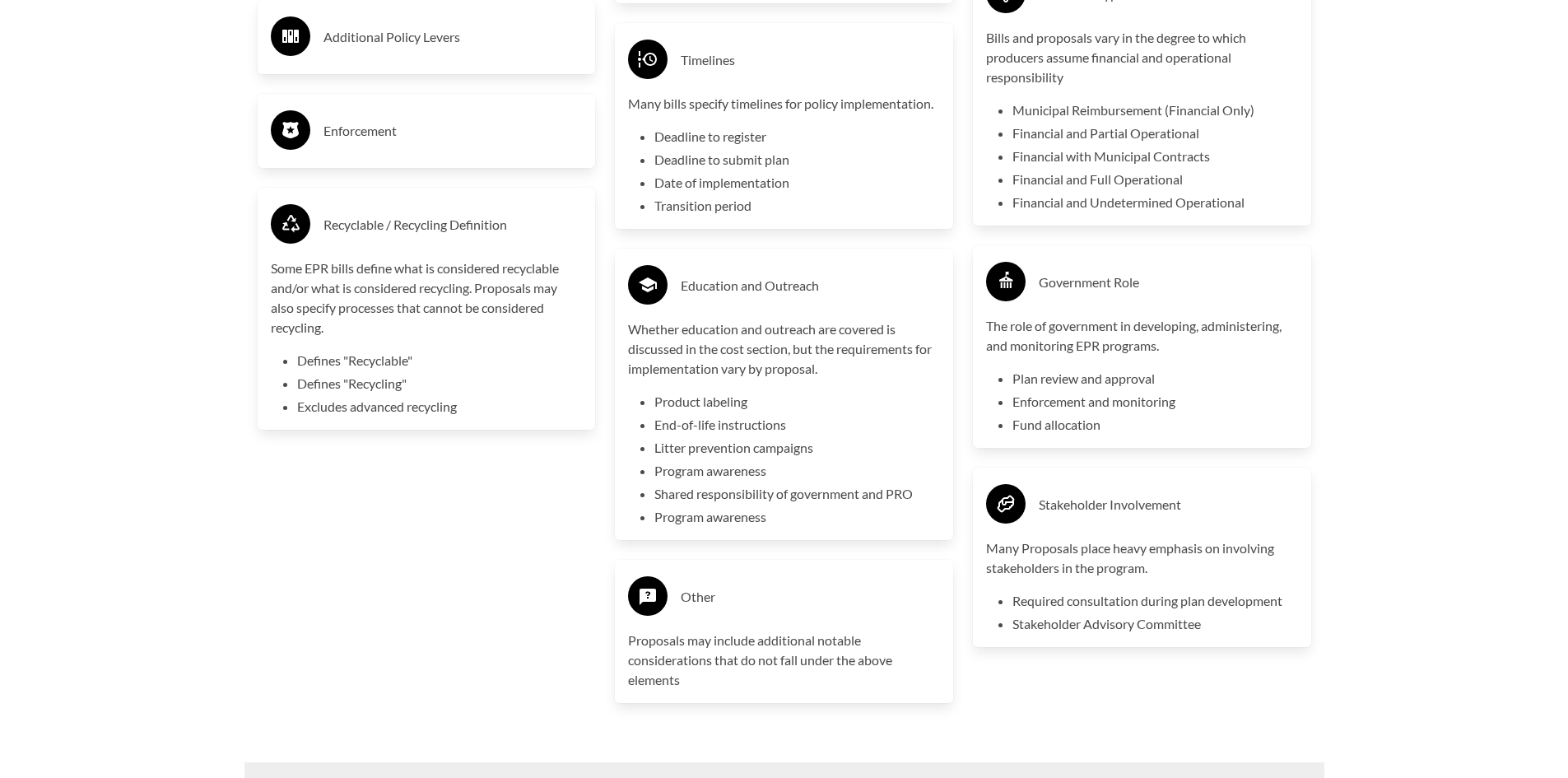
click at [340, 137] on h3 "Enforcement" at bounding box center [453, 130] width 259 height 26
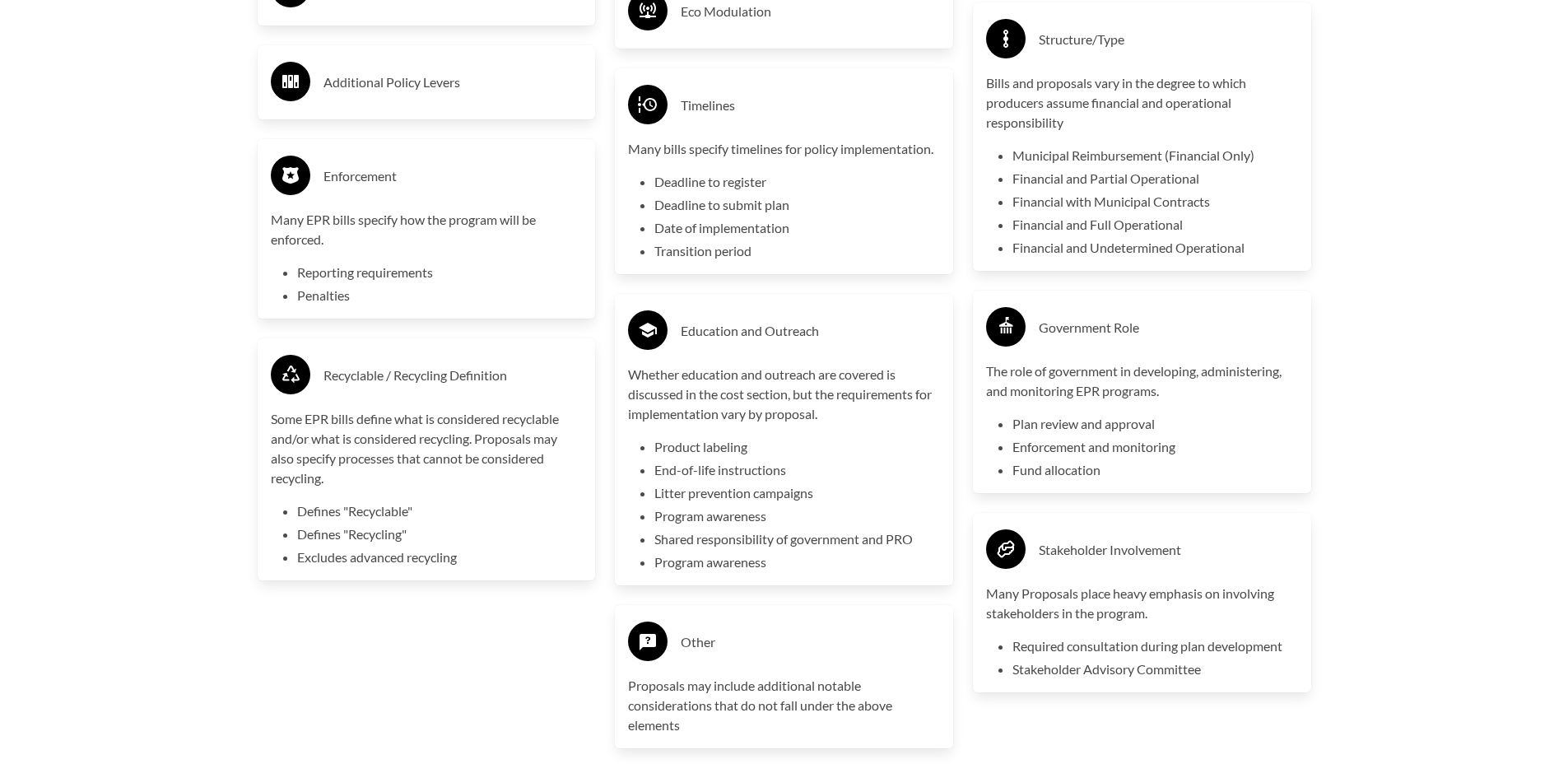
scroll to position [3292, 0]
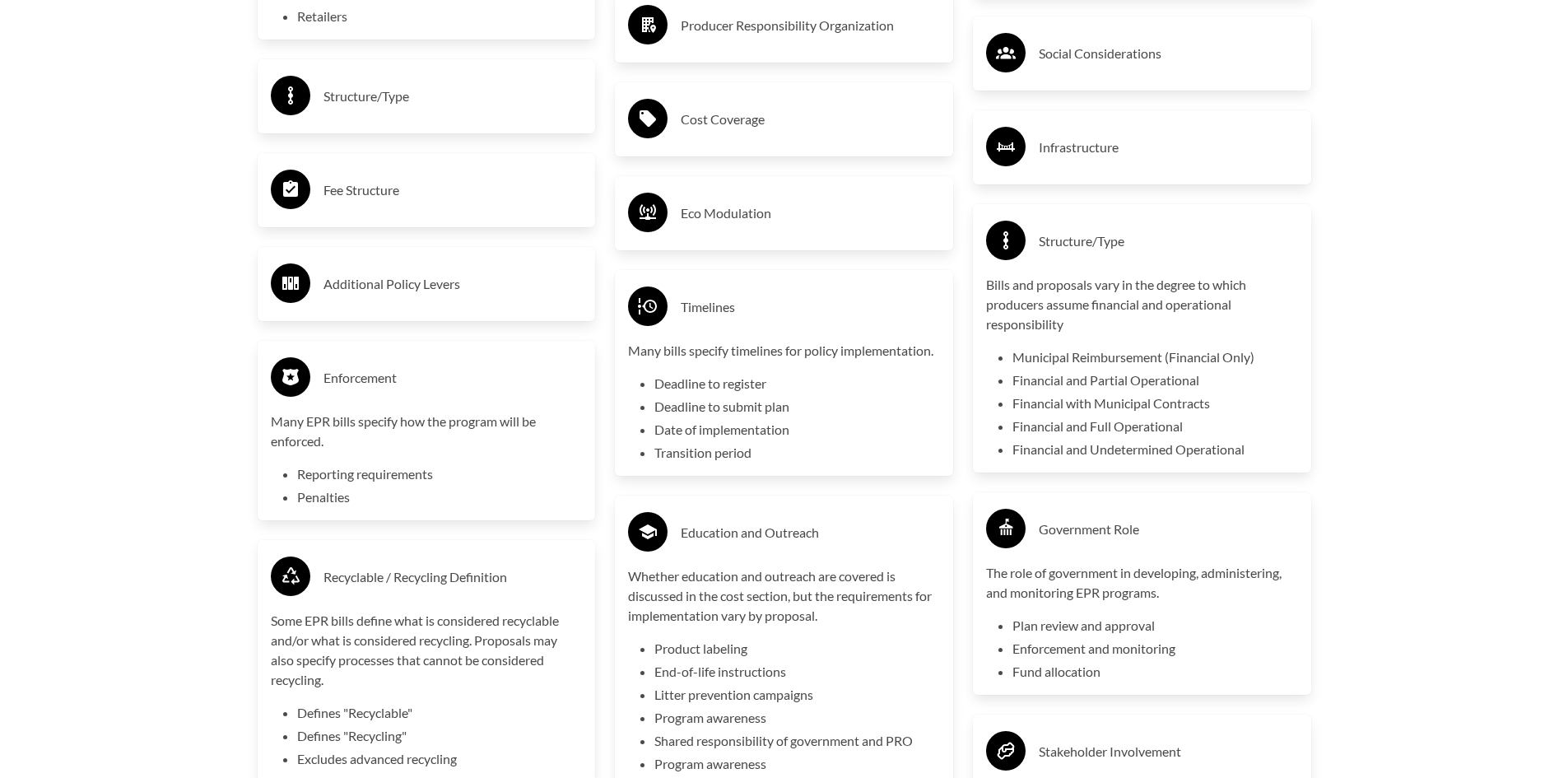
click at [392, 289] on h3 "Additional Policy Levers" at bounding box center [453, 284] width 259 height 26
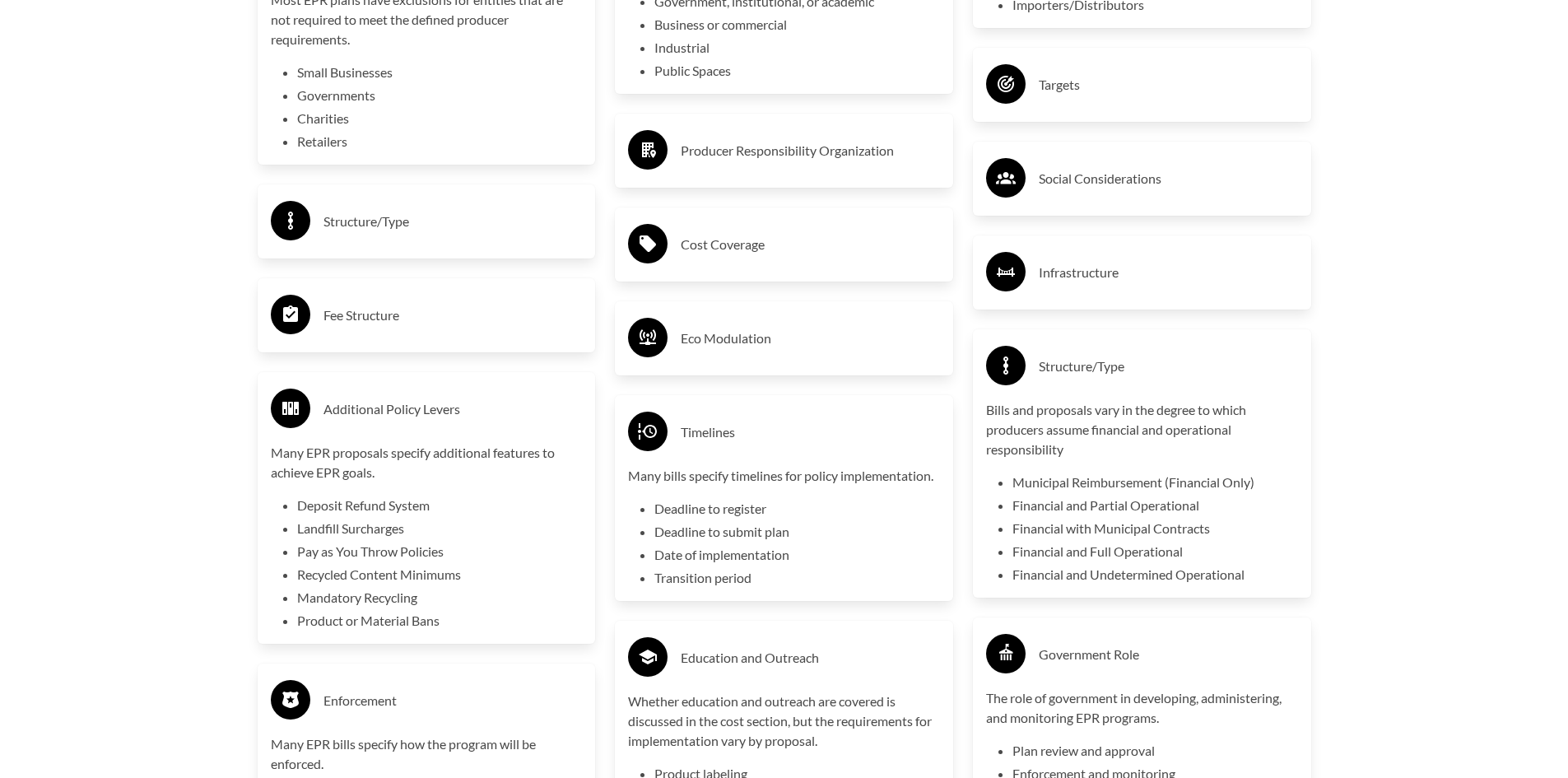
scroll to position [3128, 0]
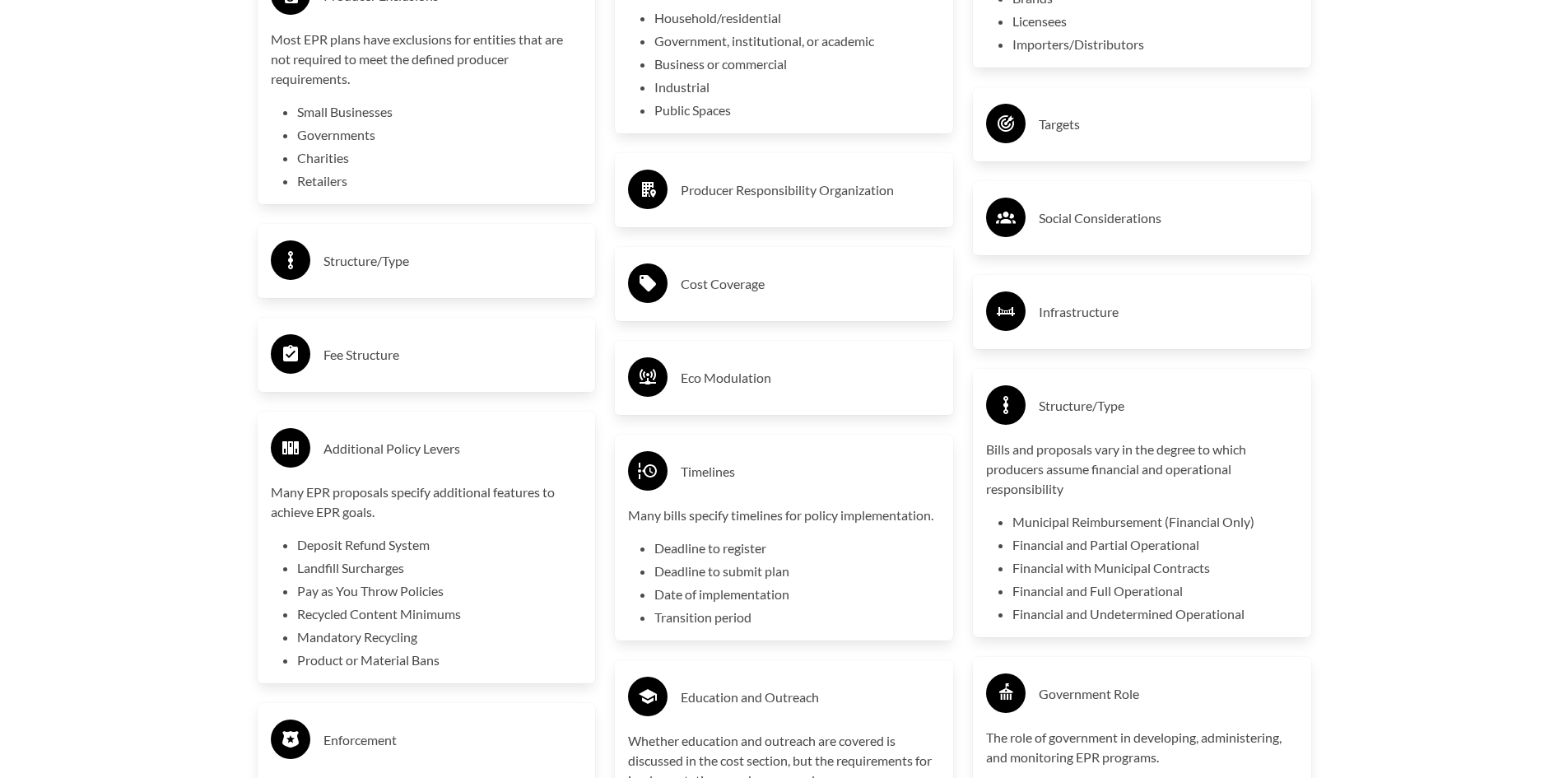
click at [387, 354] on h3 "Fee Structure" at bounding box center [453, 354] width 259 height 26
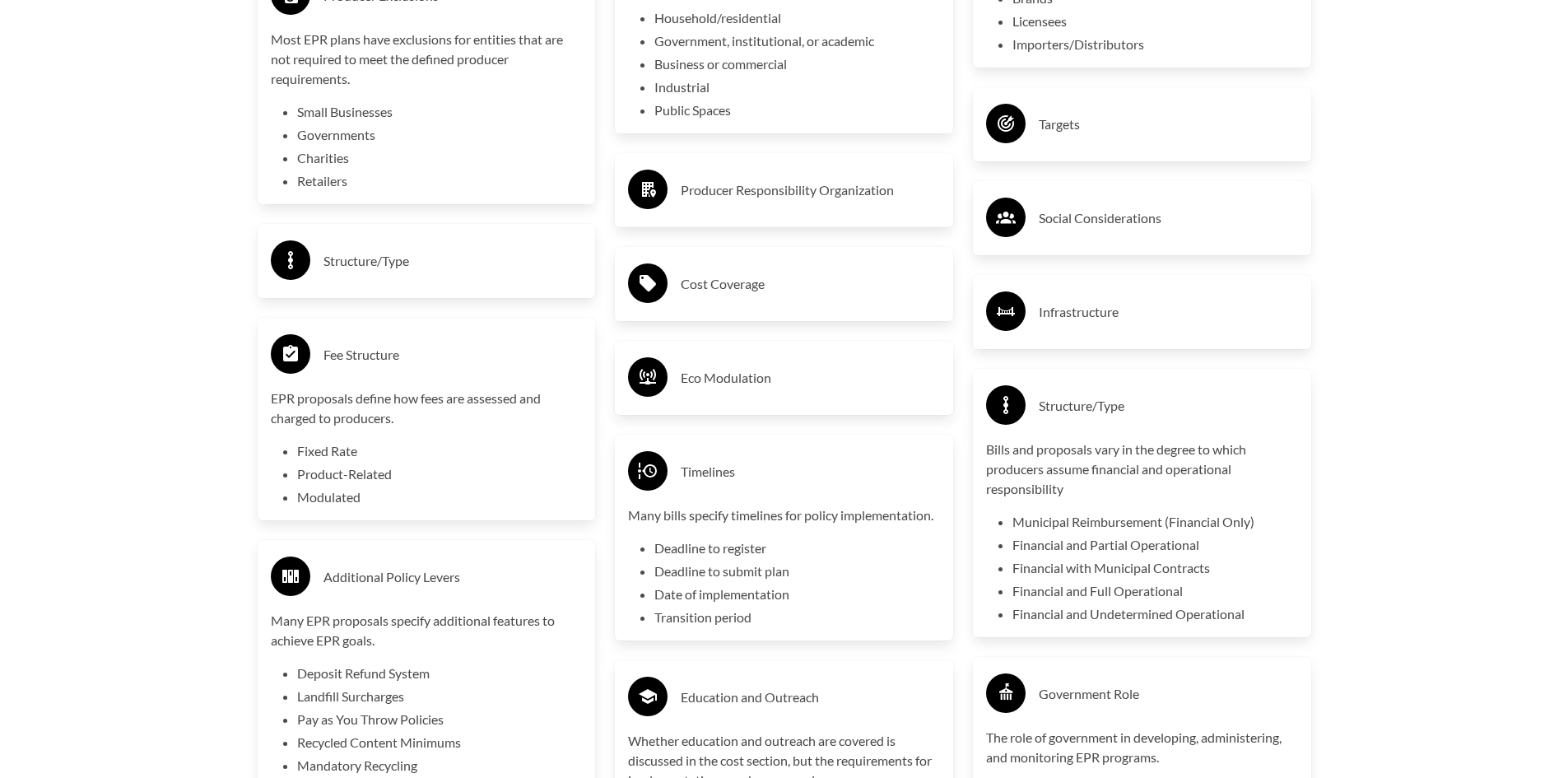
click at [689, 374] on h3 "Eco Modulation" at bounding box center [809, 378] width 259 height 26
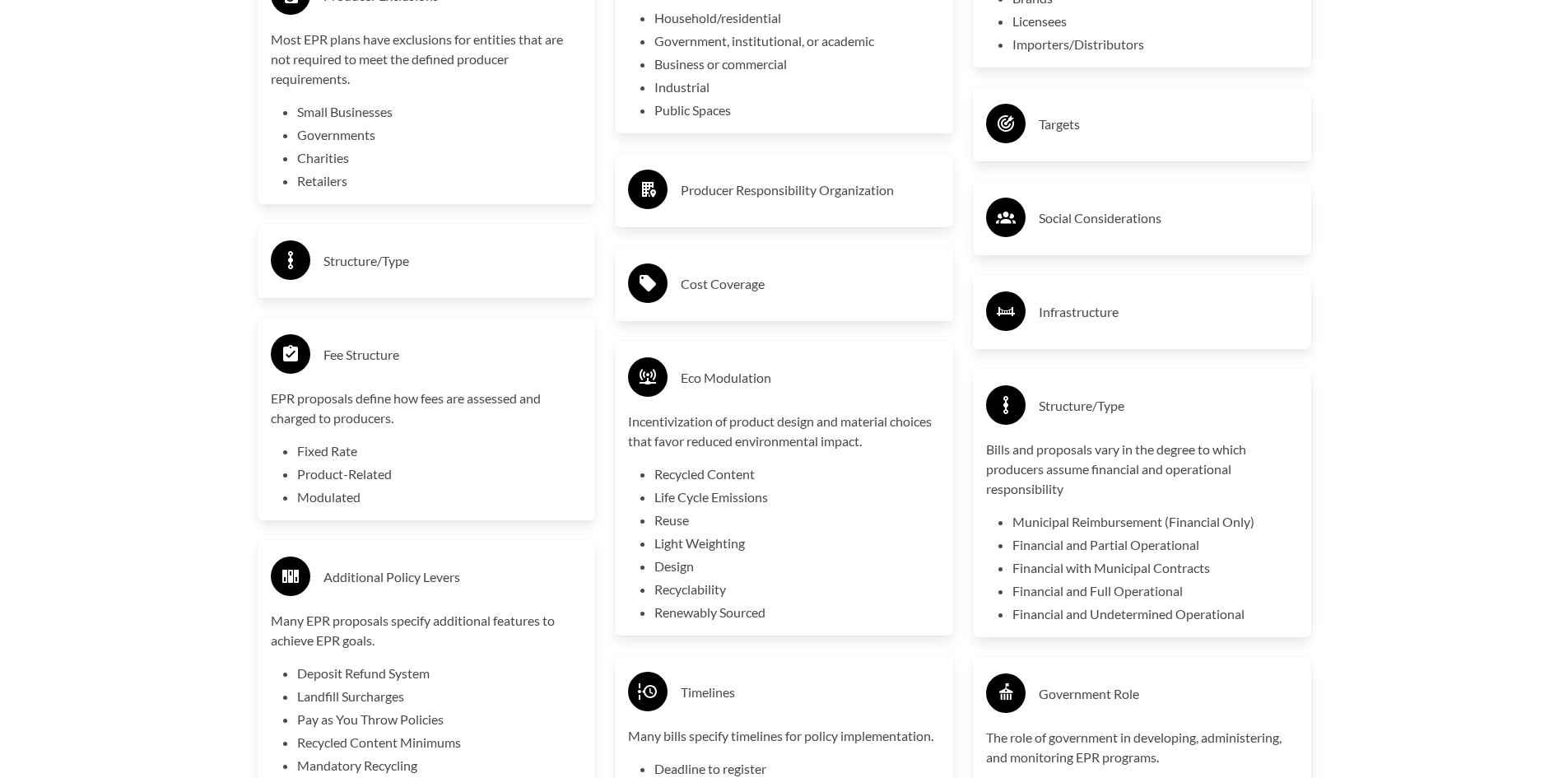
click at [395, 274] on h3 "Structure/Type" at bounding box center [453, 260] width 259 height 26
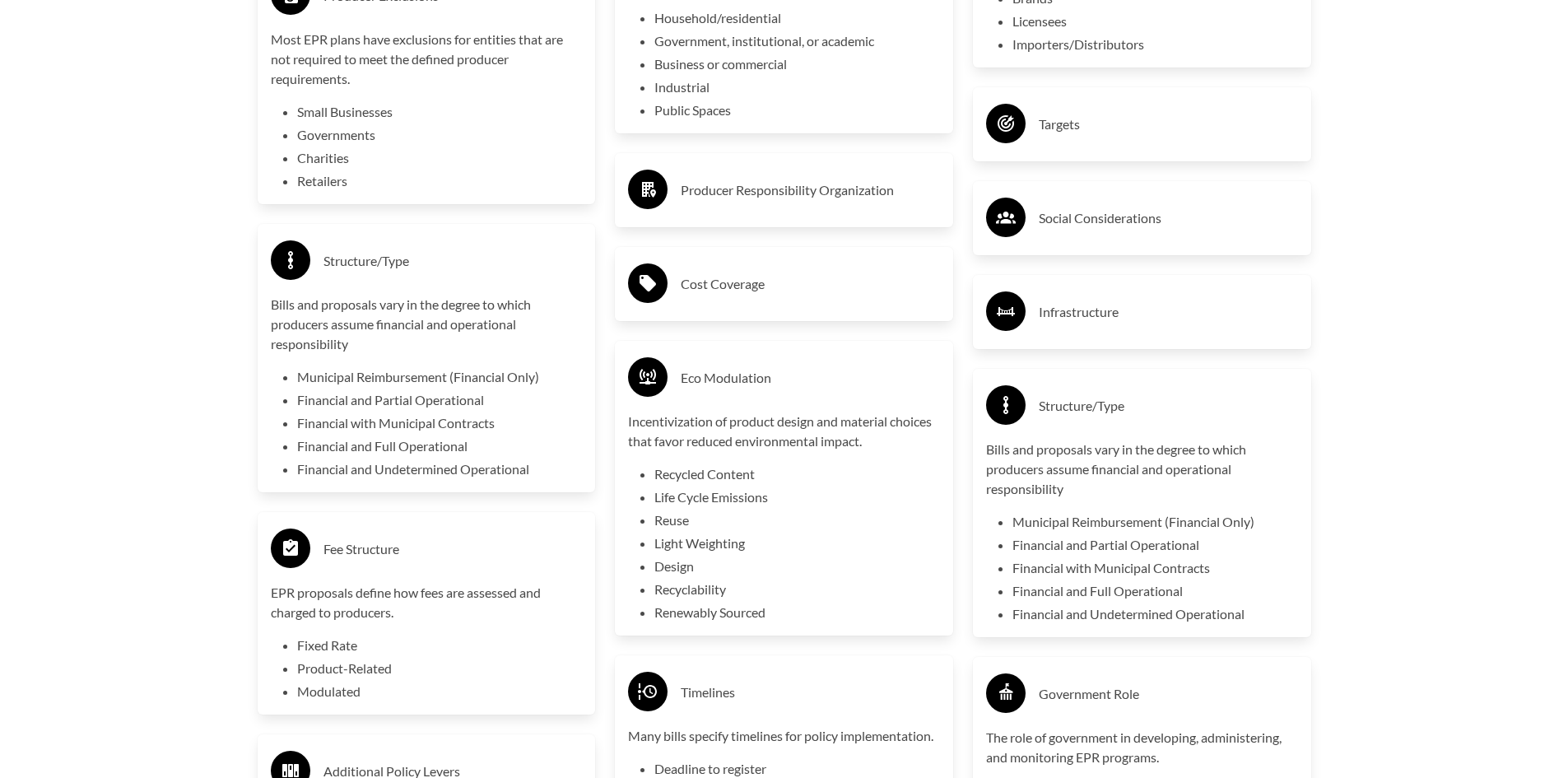
click at [727, 282] on h3 "Cost Coverage" at bounding box center [809, 284] width 259 height 26
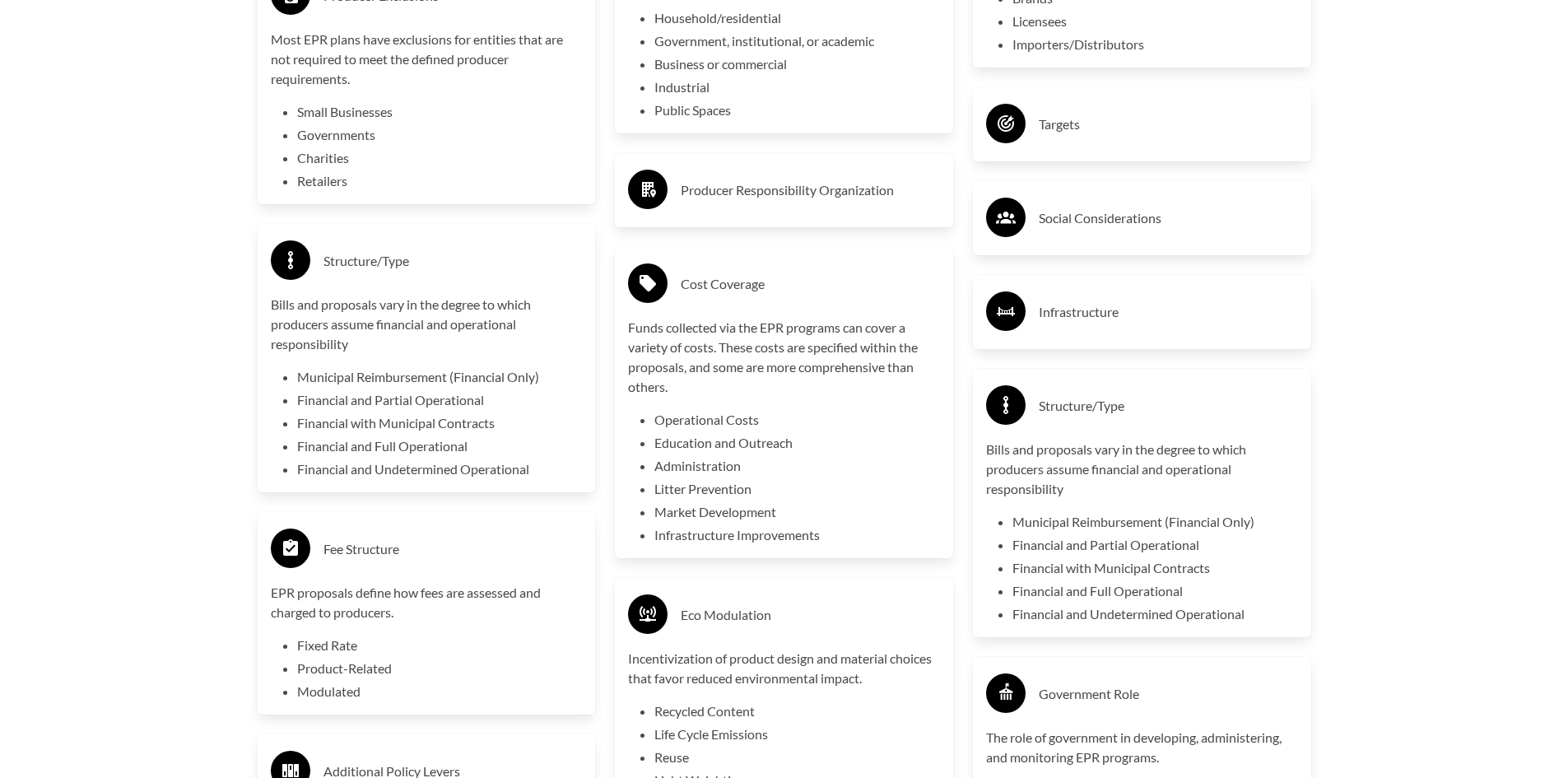
click at [727, 188] on h3 "Producer Responsibility Organization" at bounding box center [809, 190] width 259 height 26
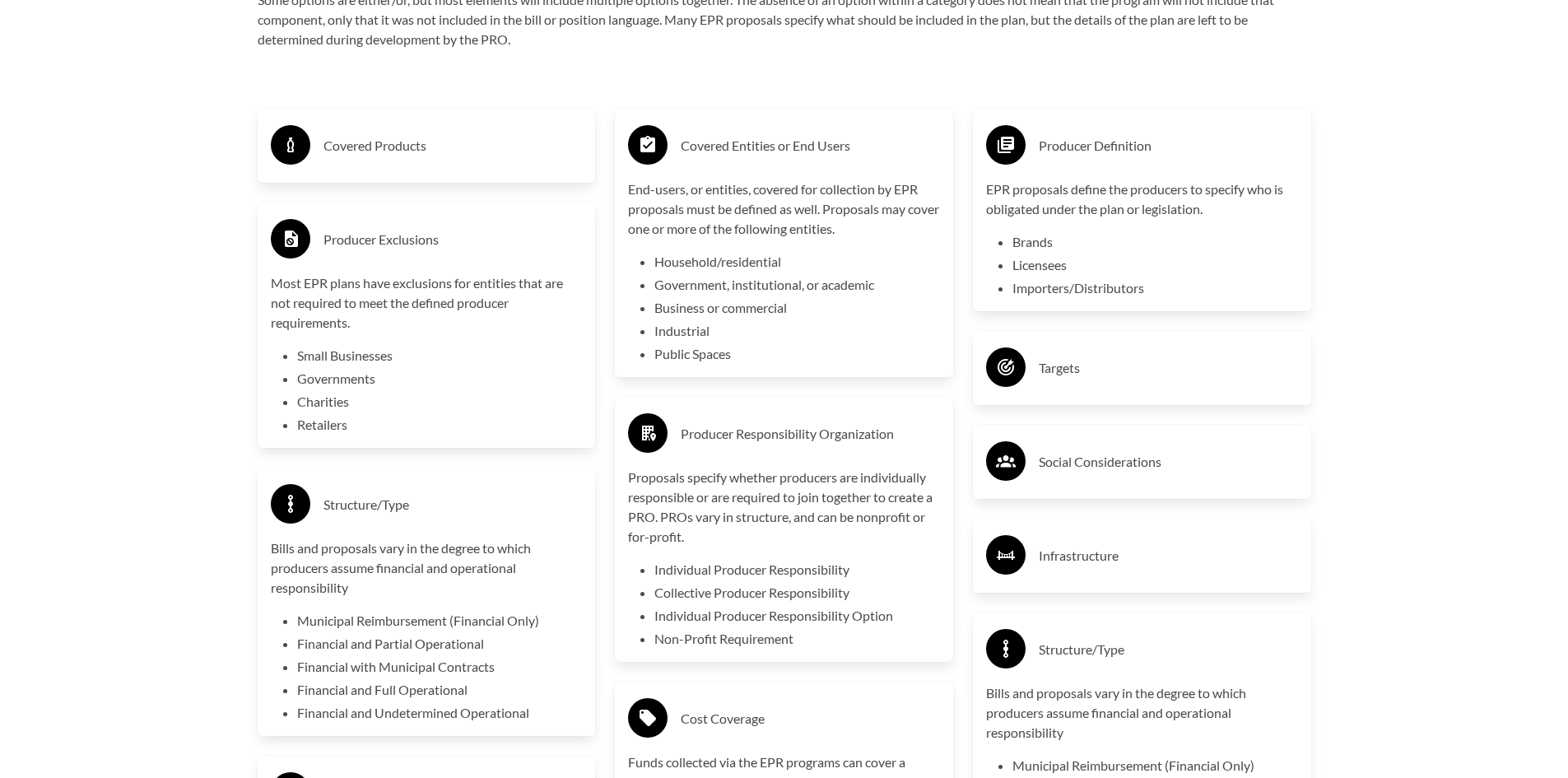
scroll to position [2880, 0]
